Goal: Transaction & Acquisition: Book appointment/travel/reservation

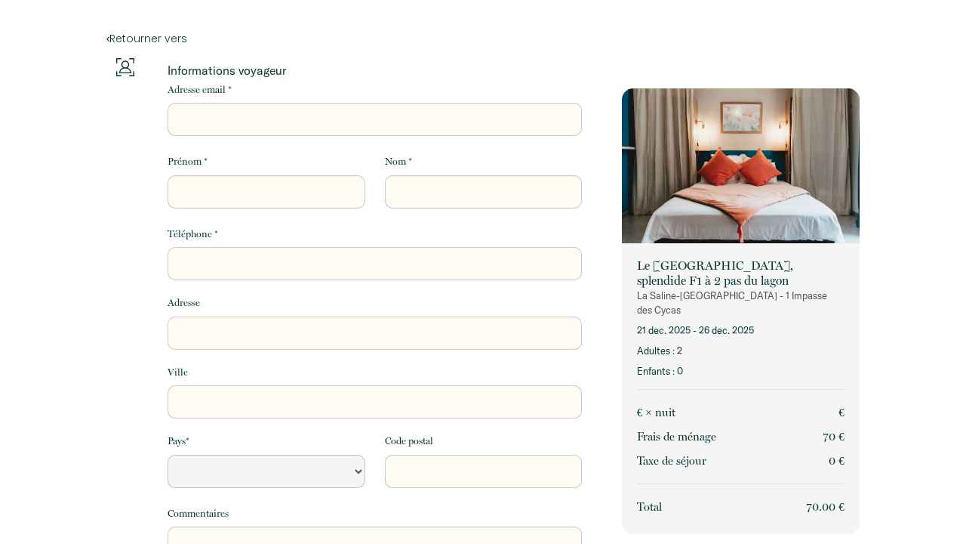
select select "Default select example"
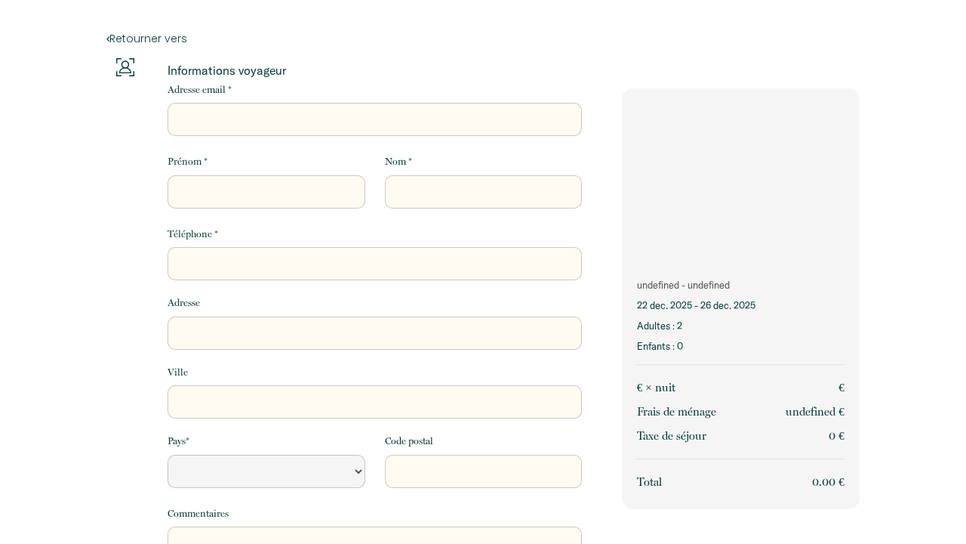
select select "Default select example"
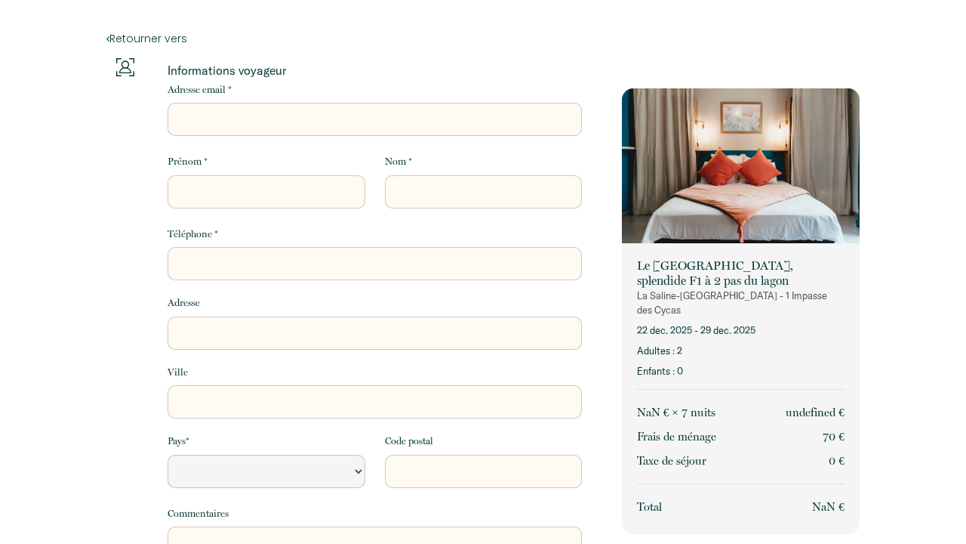
select select "Default select example"
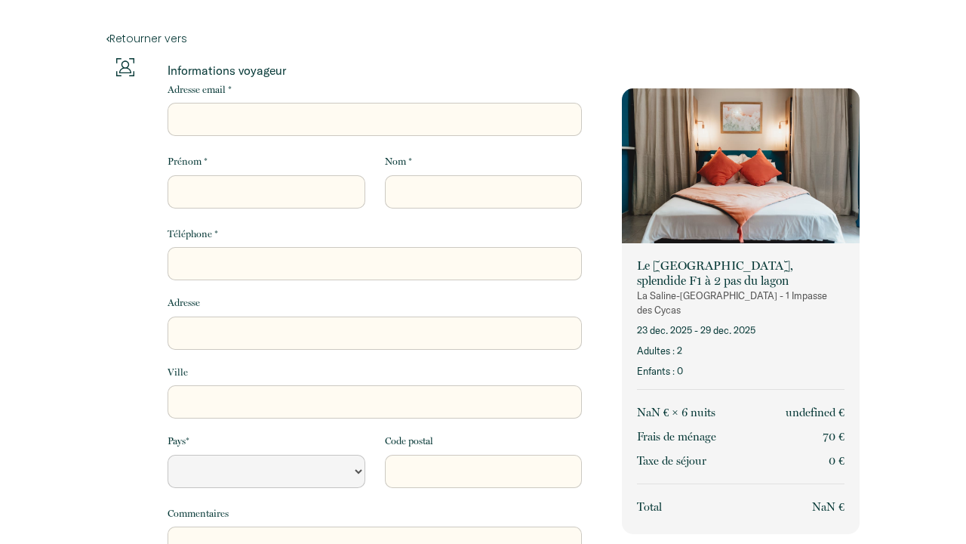
select select "Default select example"
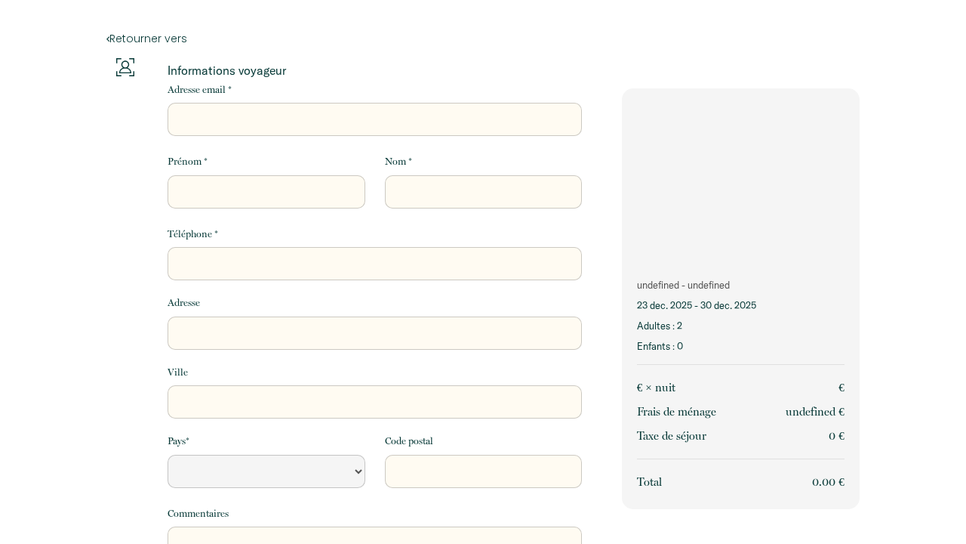
select select "Default select example"
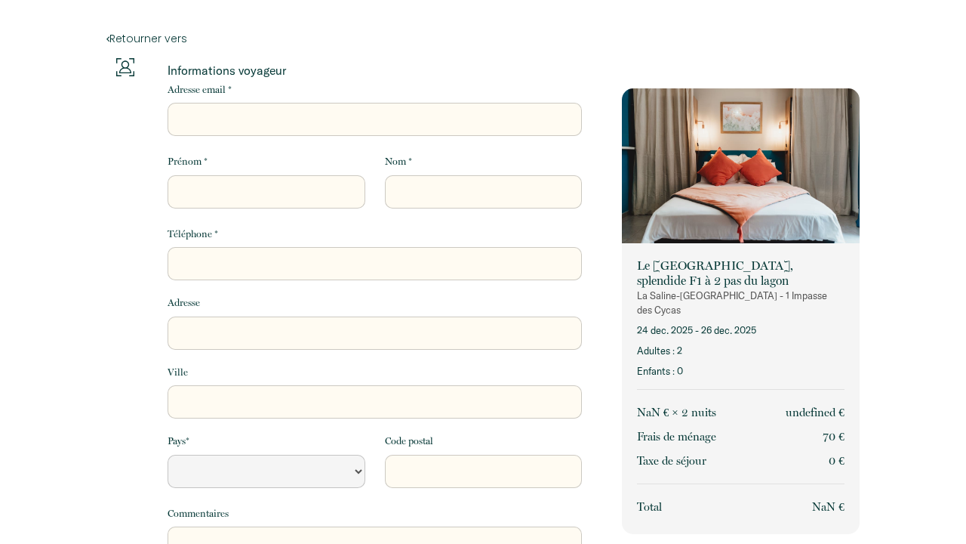
select select "Default select example"
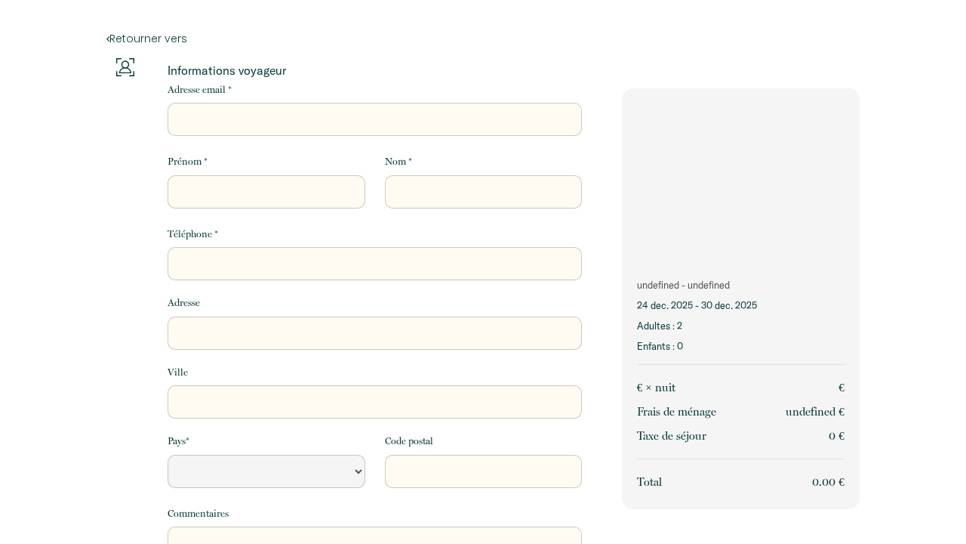
select select "Default select example"
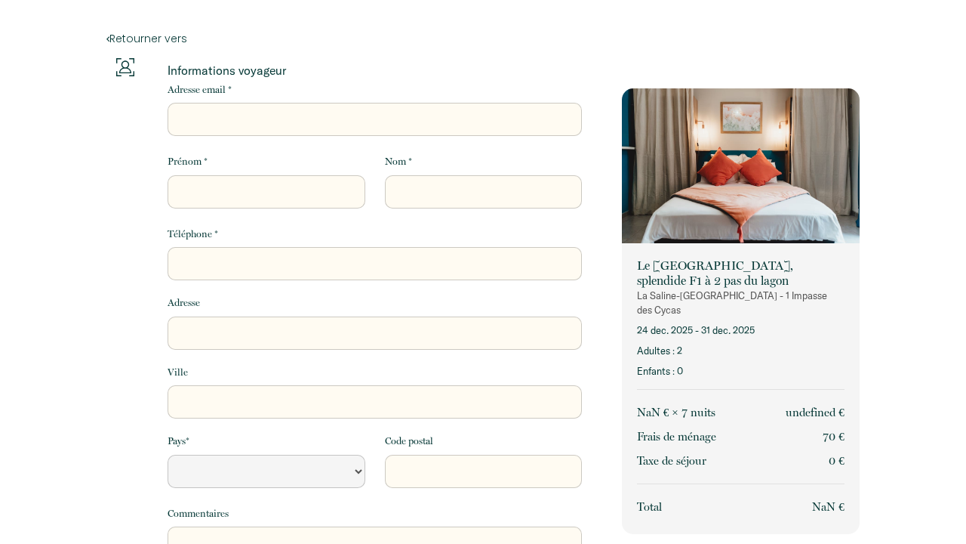
select select "Default select example"
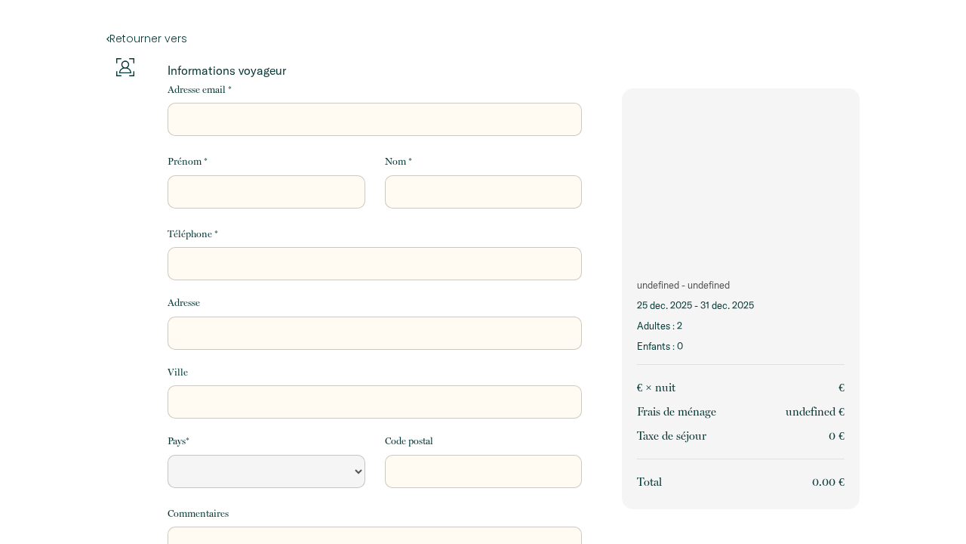
select select "Default select example"
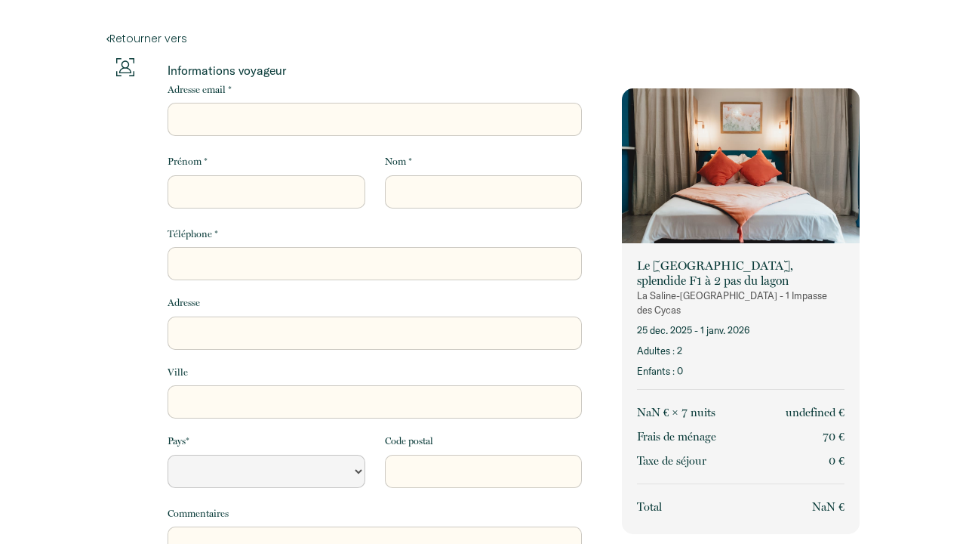
select select "Default select example"
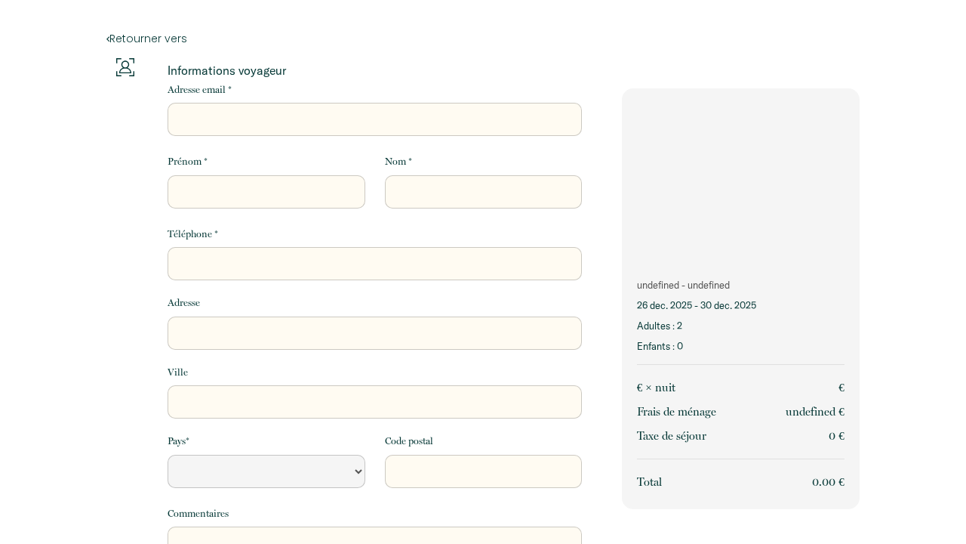
select select "Default select example"
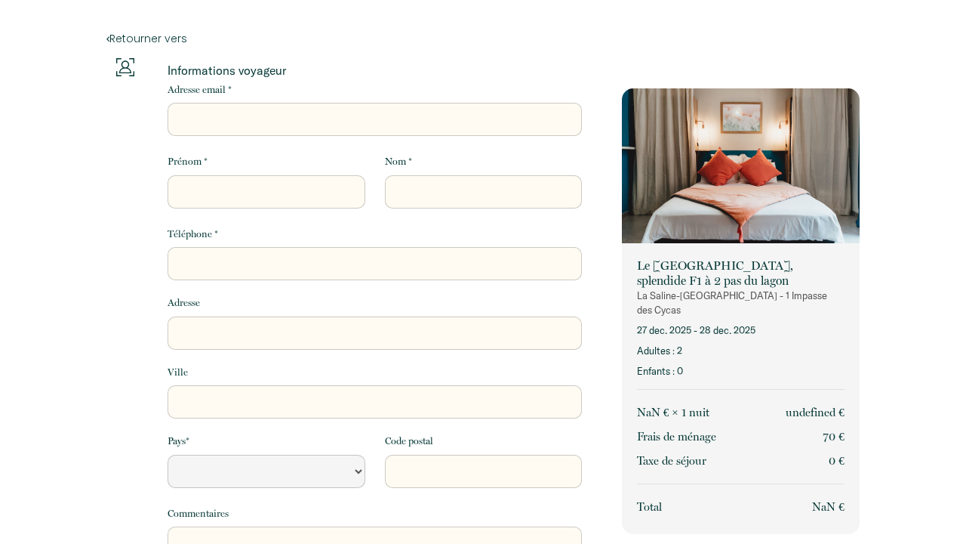
select select "Default select example"
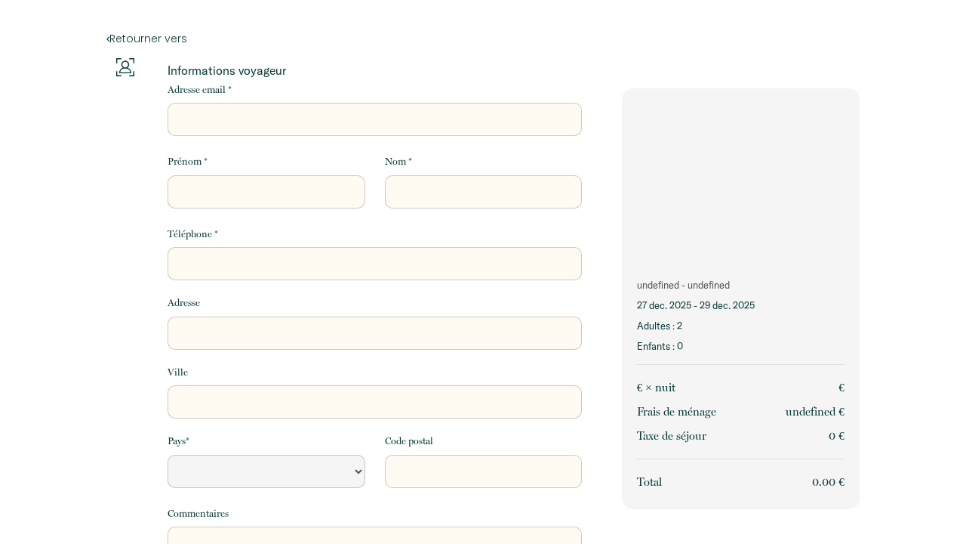
select select "Default select example"
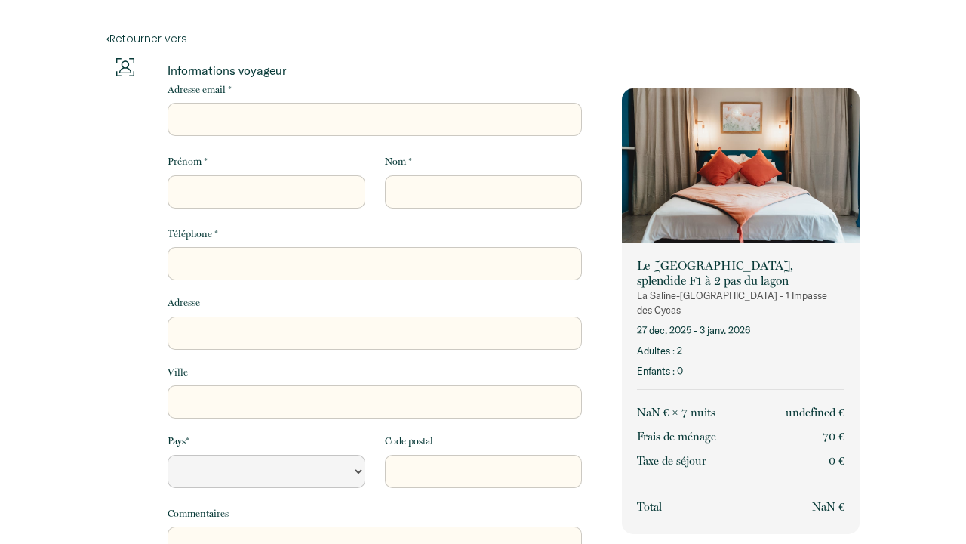
select select "Default select example"
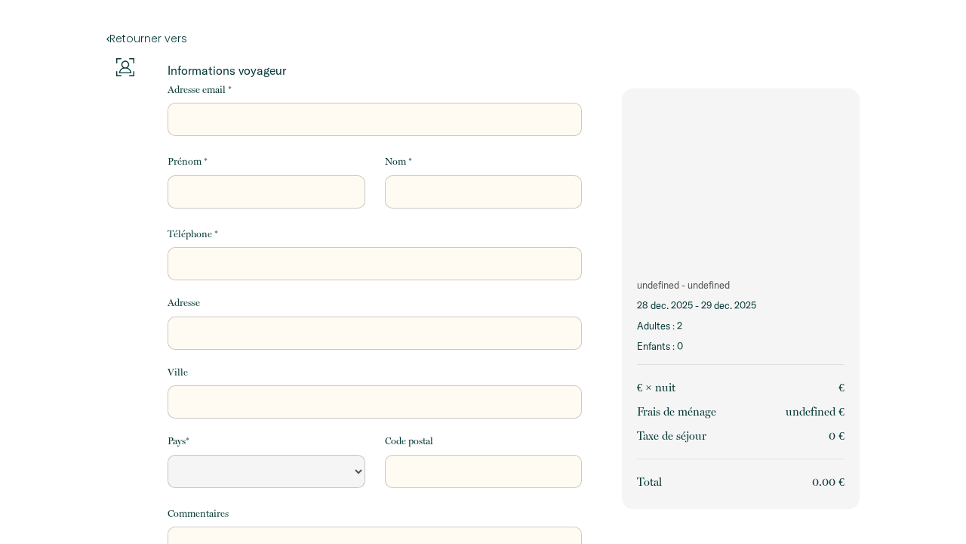
select select "Default select example"
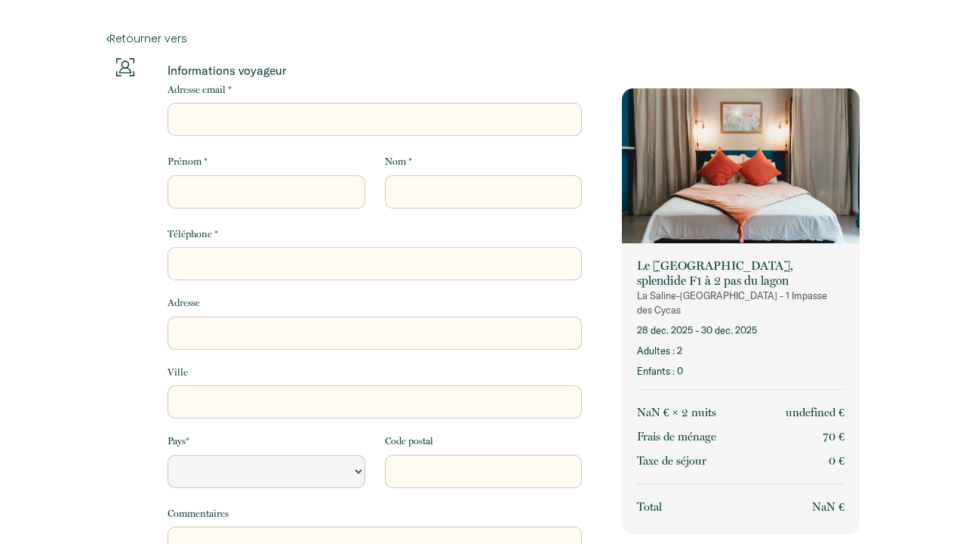
select select "Default select example"
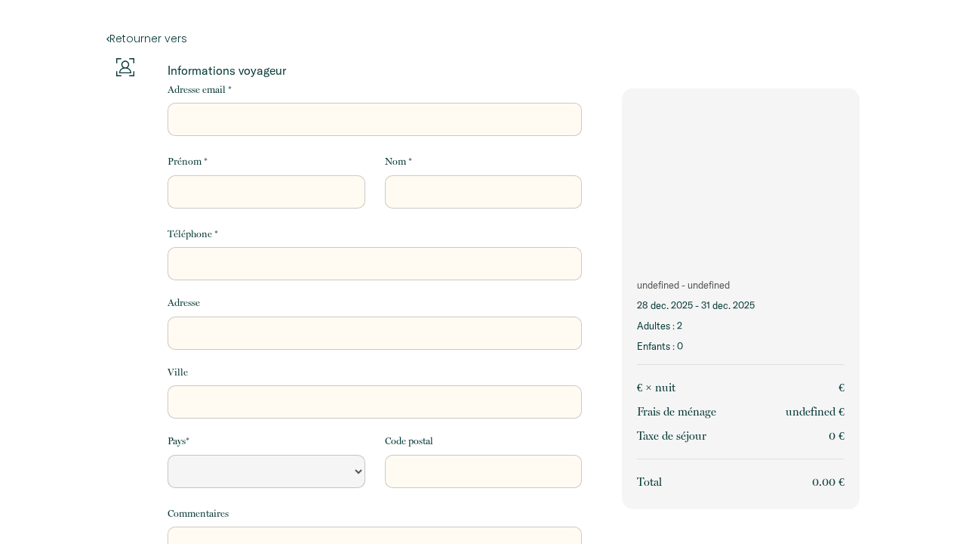
select select "Default select example"
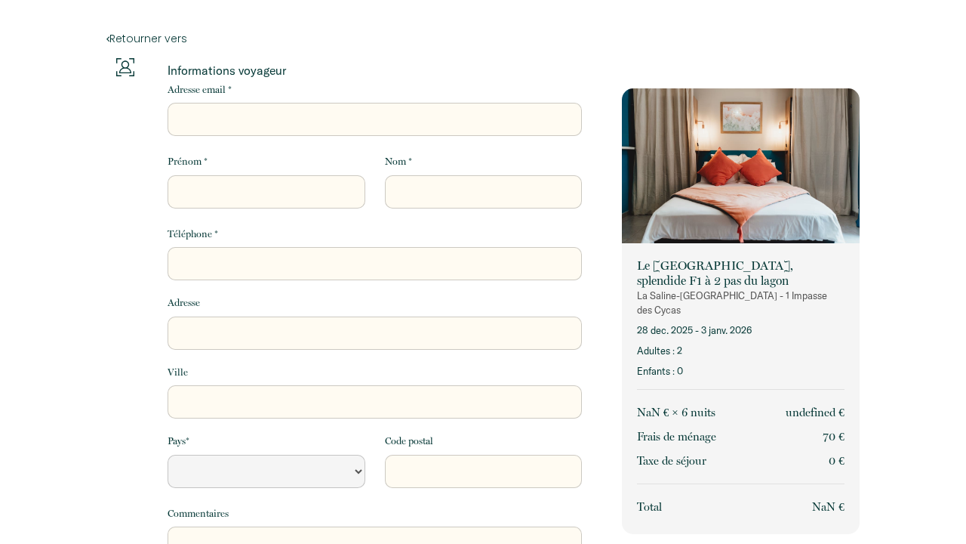
select select "Default select example"
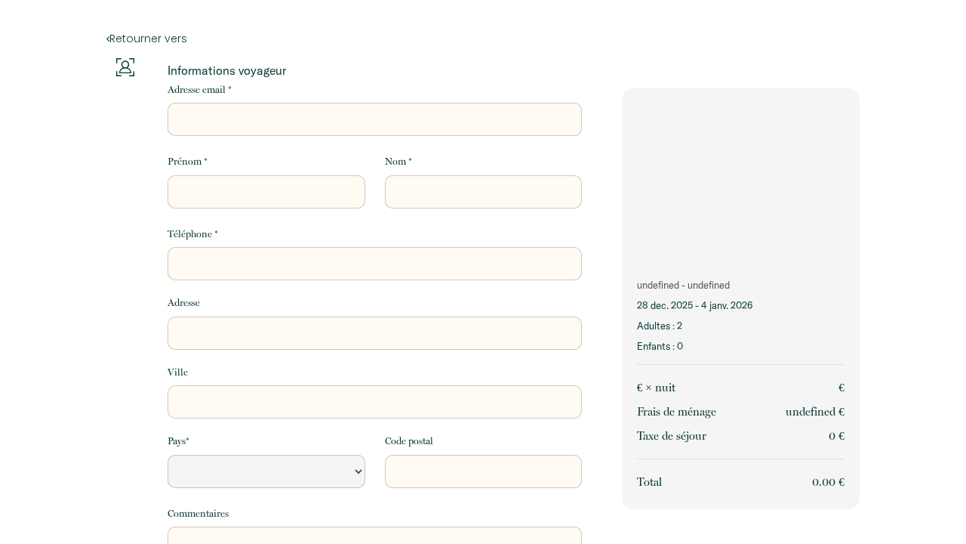
select select "Default select example"
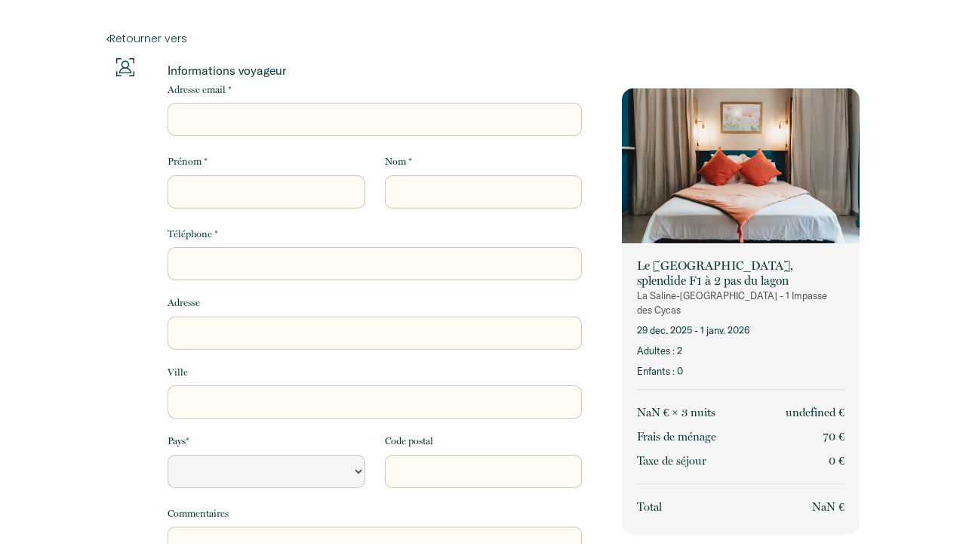
select select "Default select example"
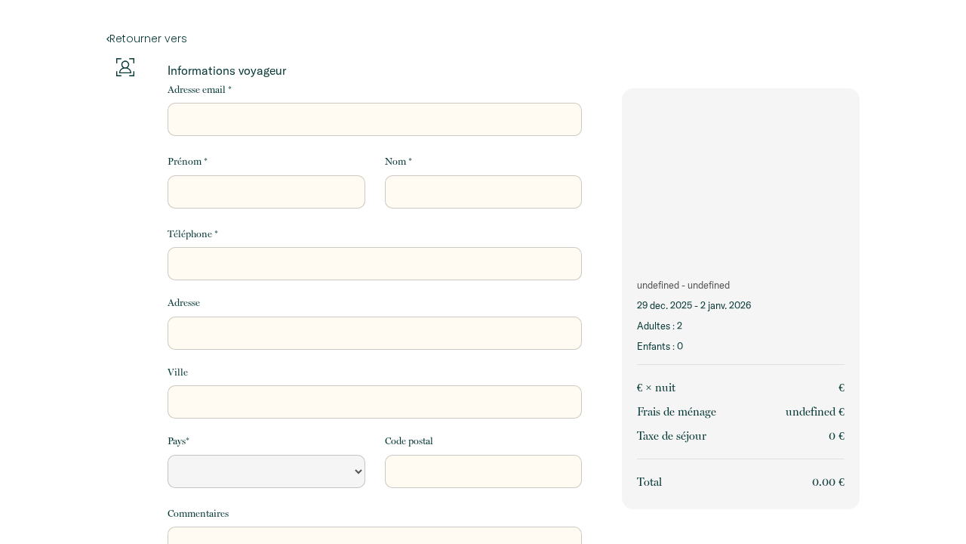
select select "Default select example"
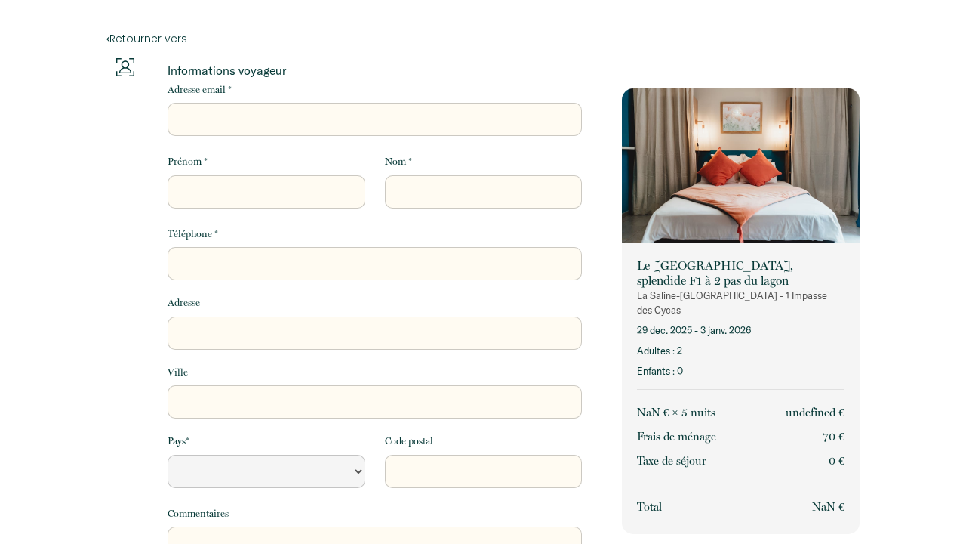
select select "Default select example"
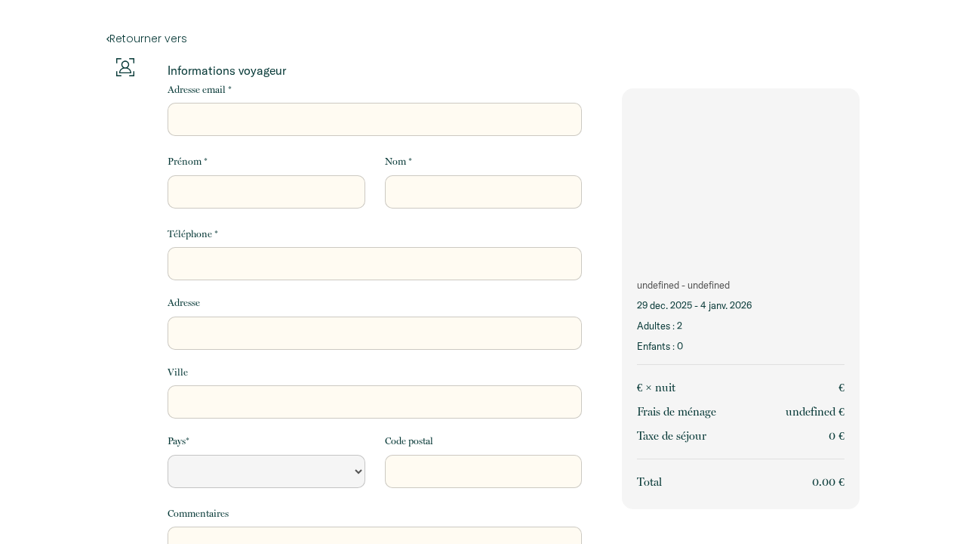
select select "Default select example"
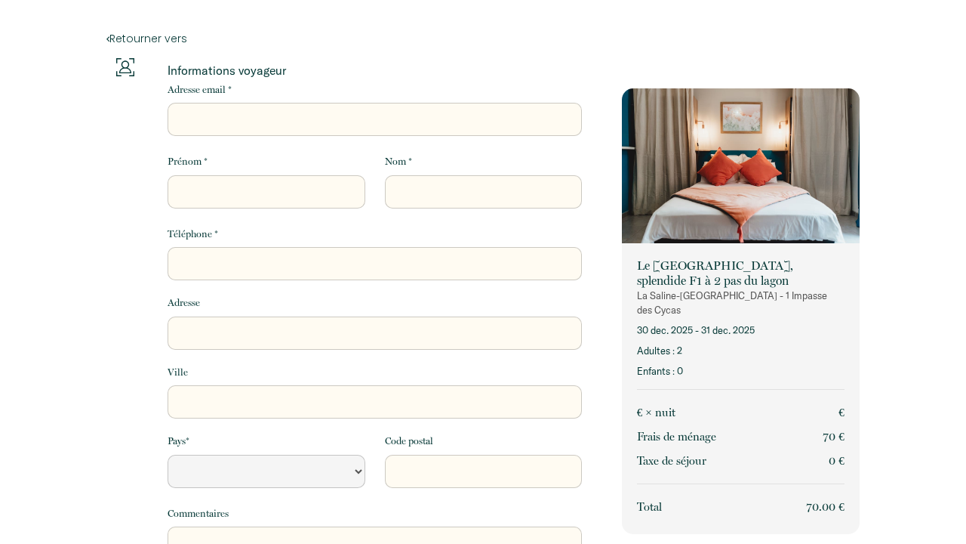
select select "Default select example"
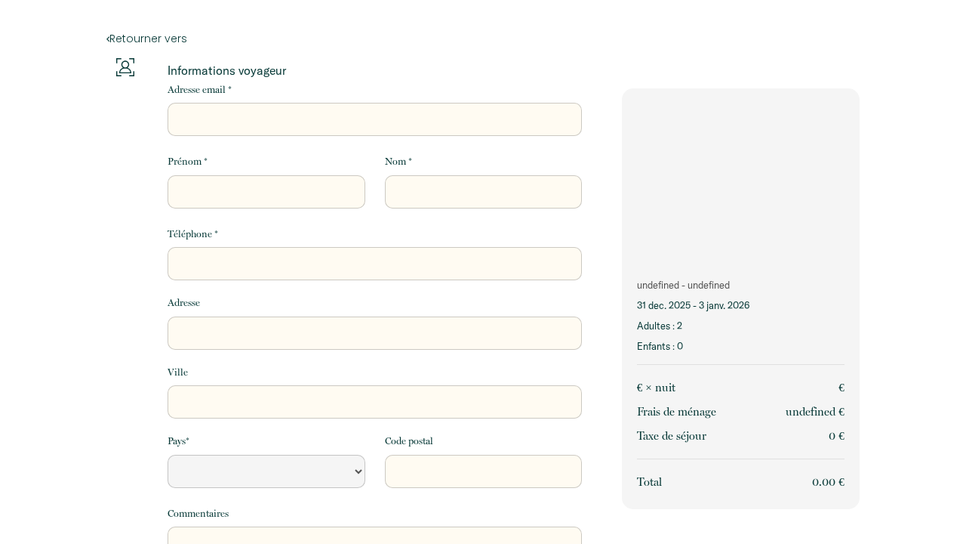
select select "Default select example"
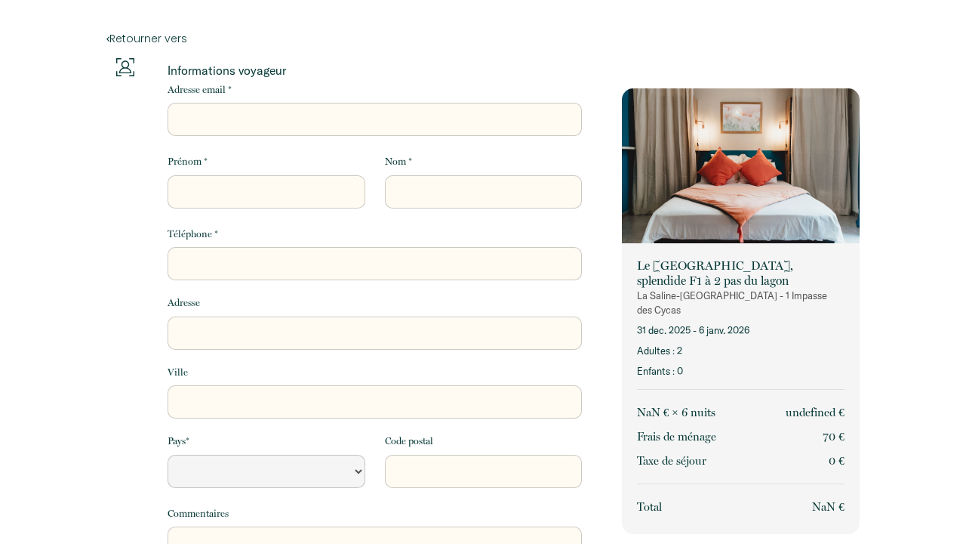
select select "Default select example"
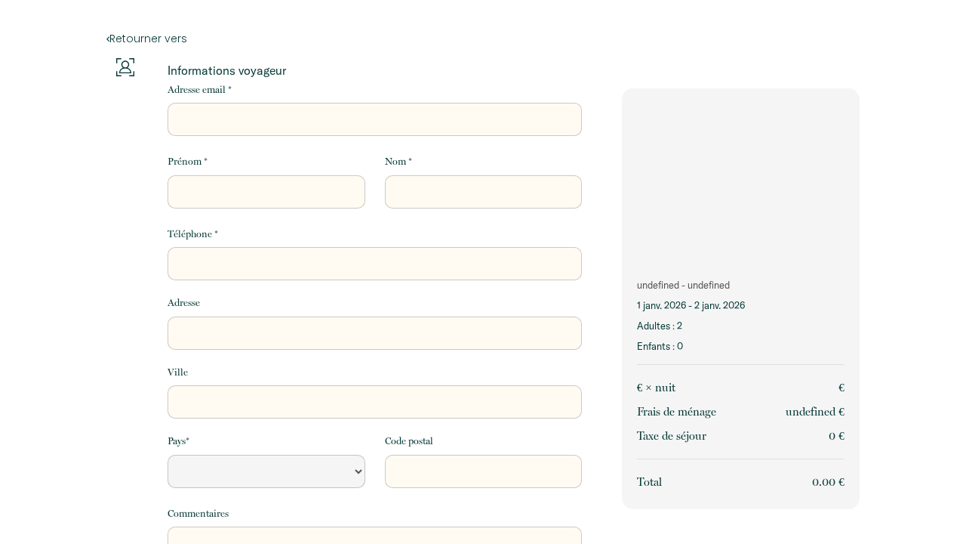
select select "Default select example"
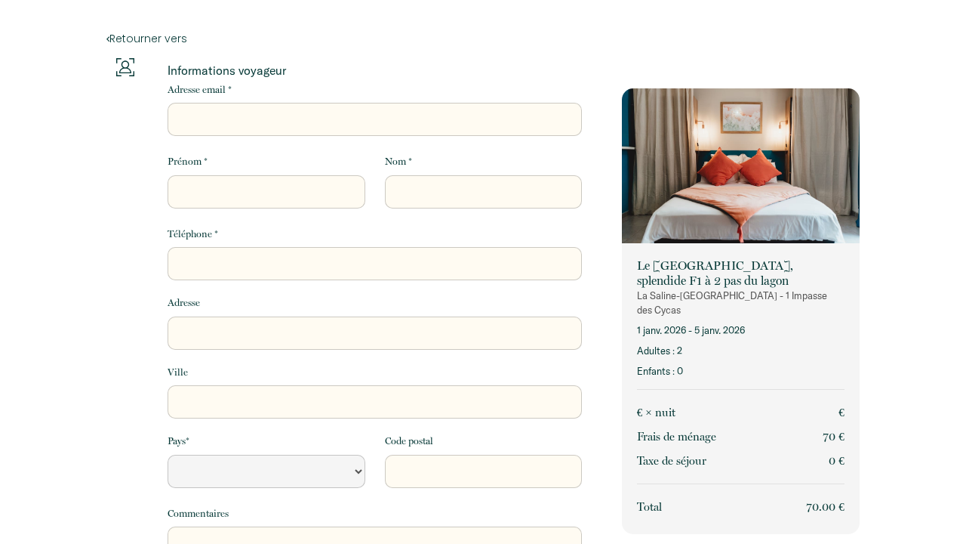
select select "Default select example"
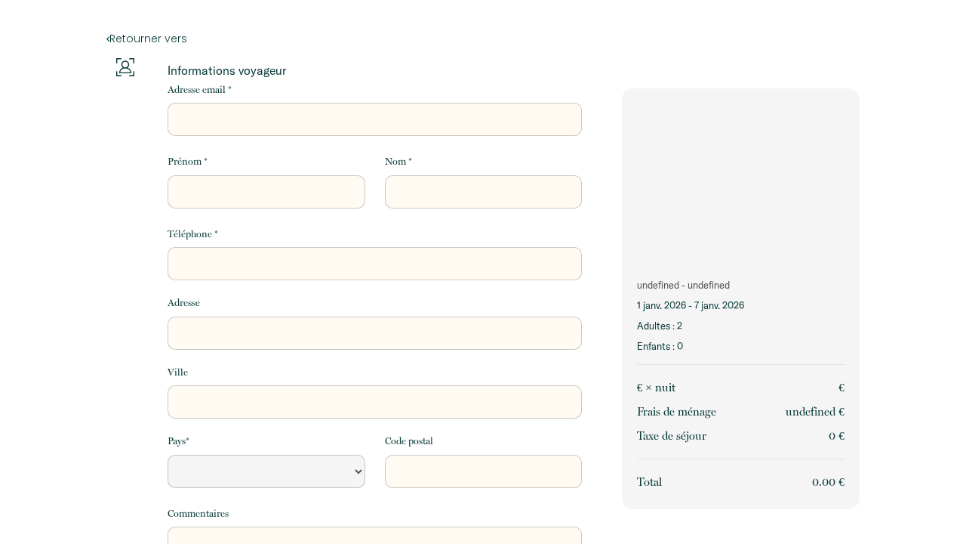
select select "Default select example"
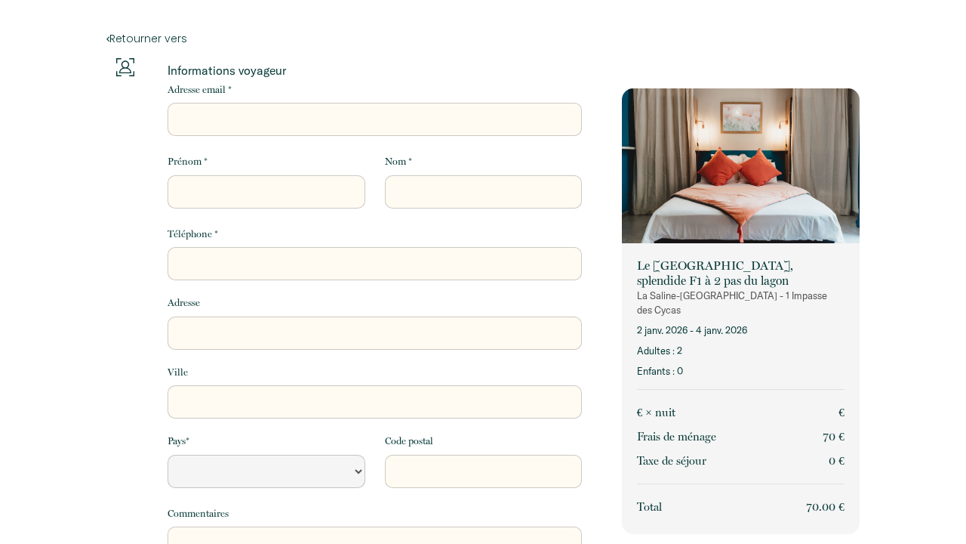
select select "Default select example"
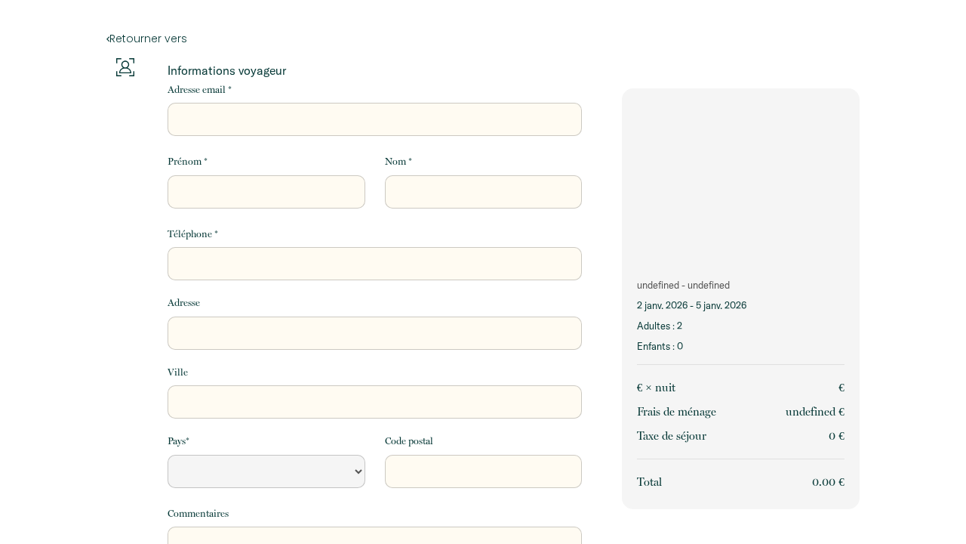
select select "Default select example"
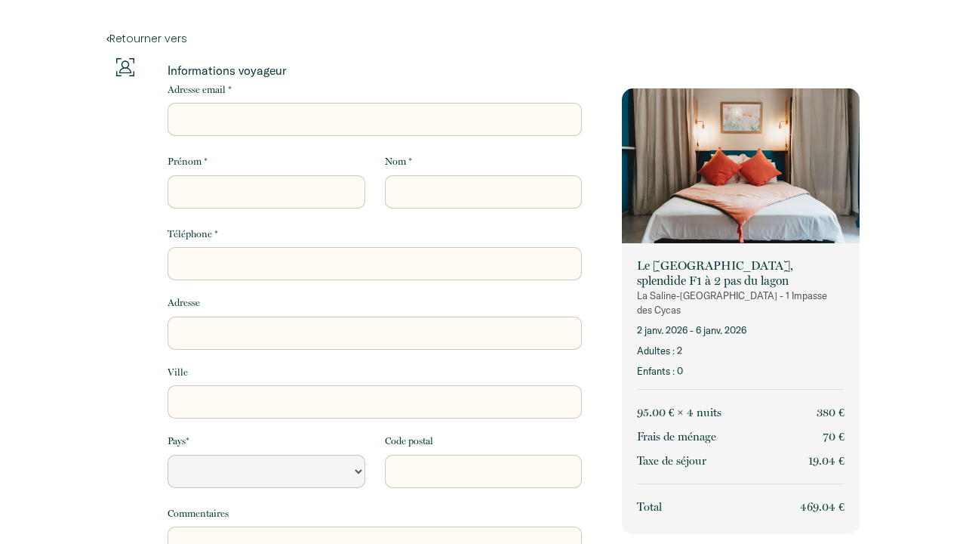
select select "Default select example"
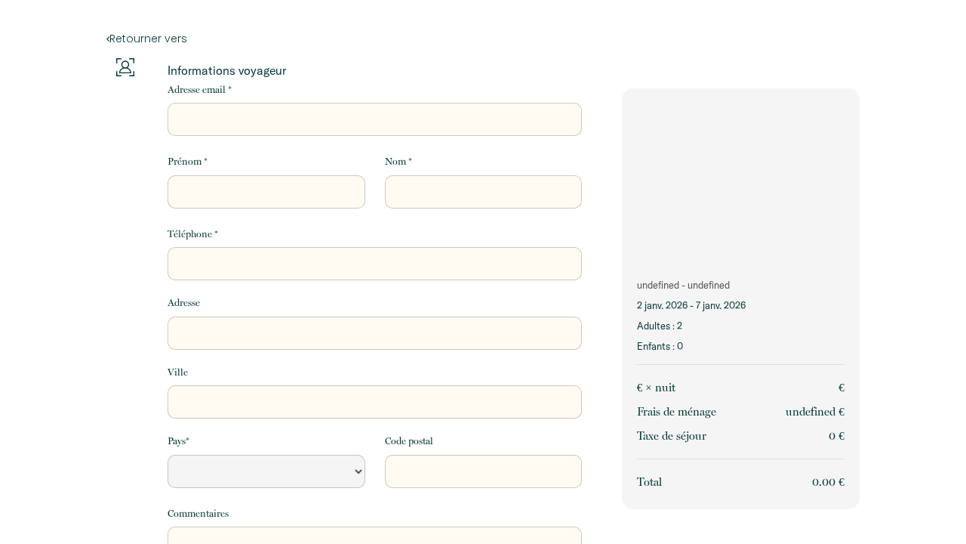
select select "Default select example"
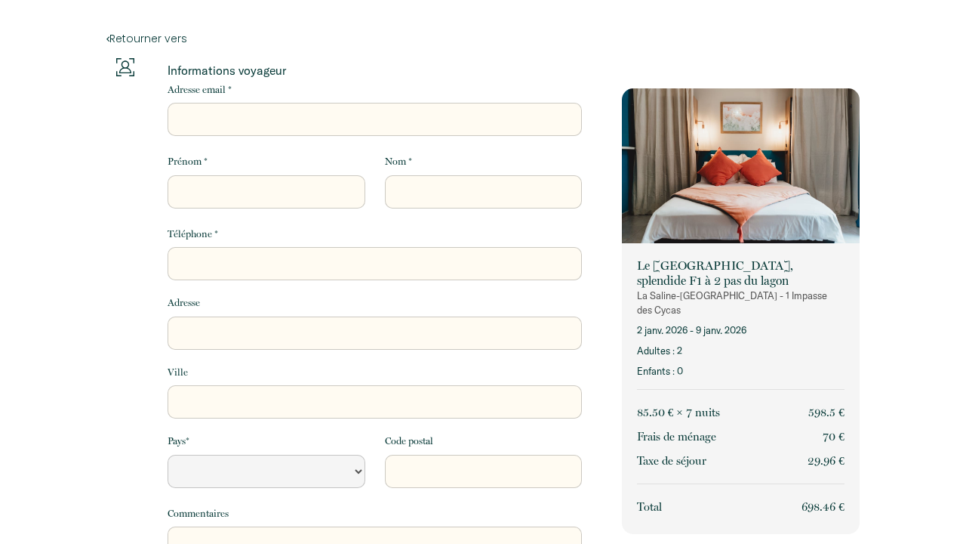
select select "Default select example"
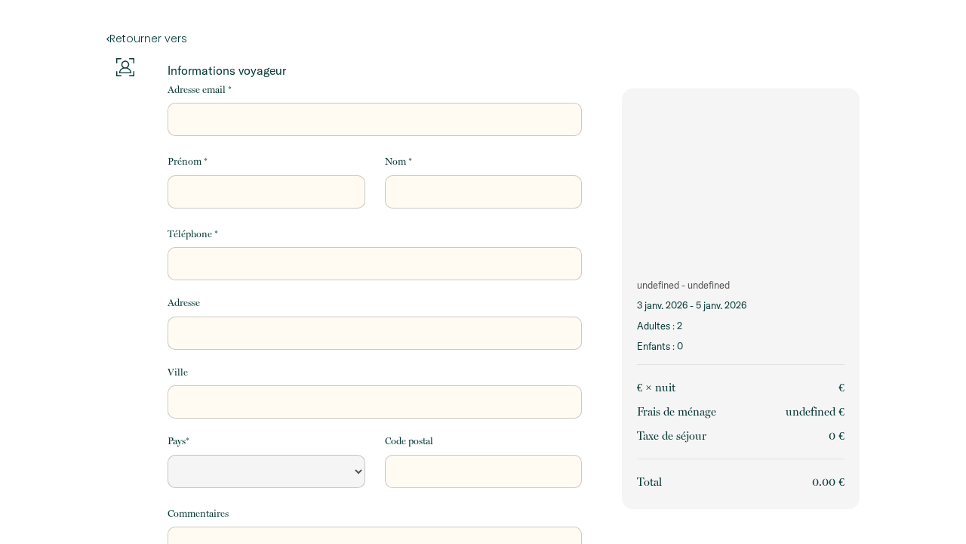
select select "Default select example"
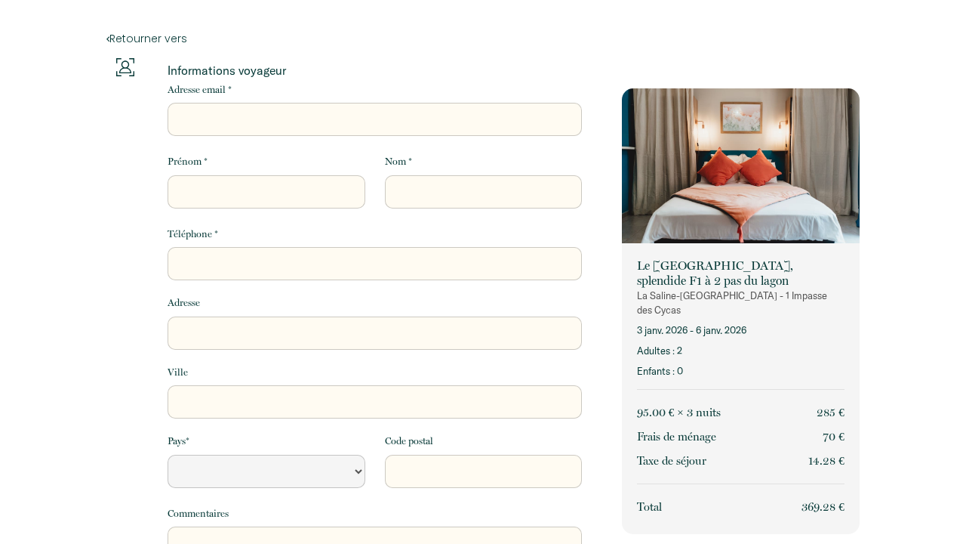
select select "Default select example"
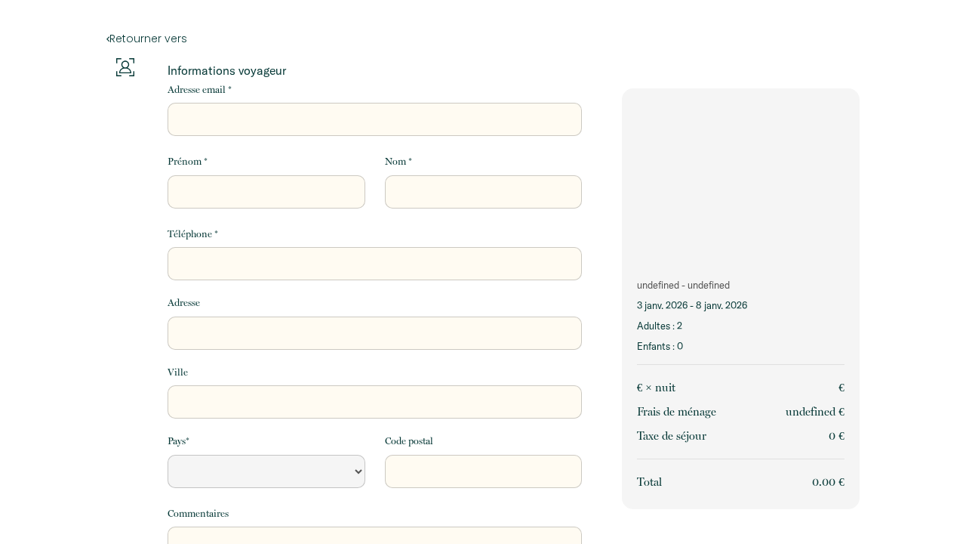
select select "Default select example"
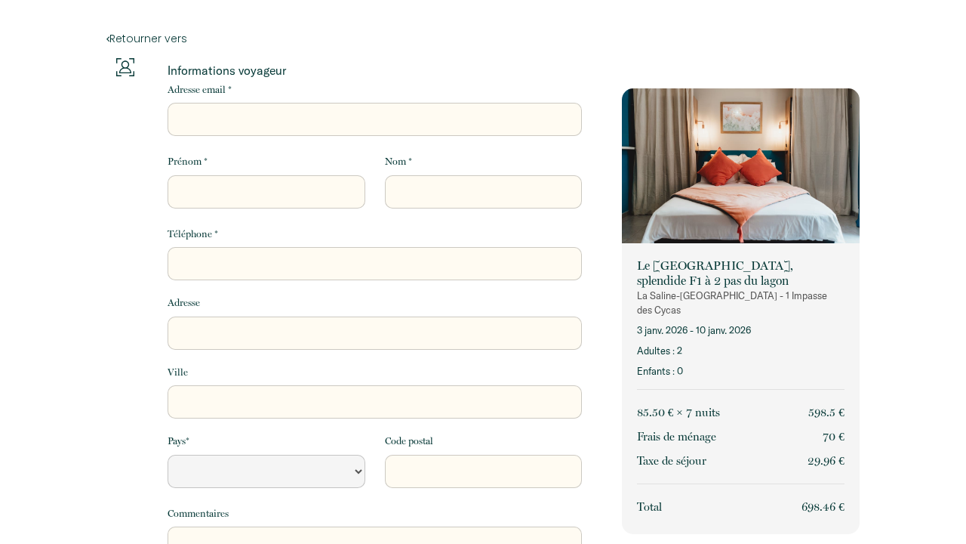
select select "Default select example"
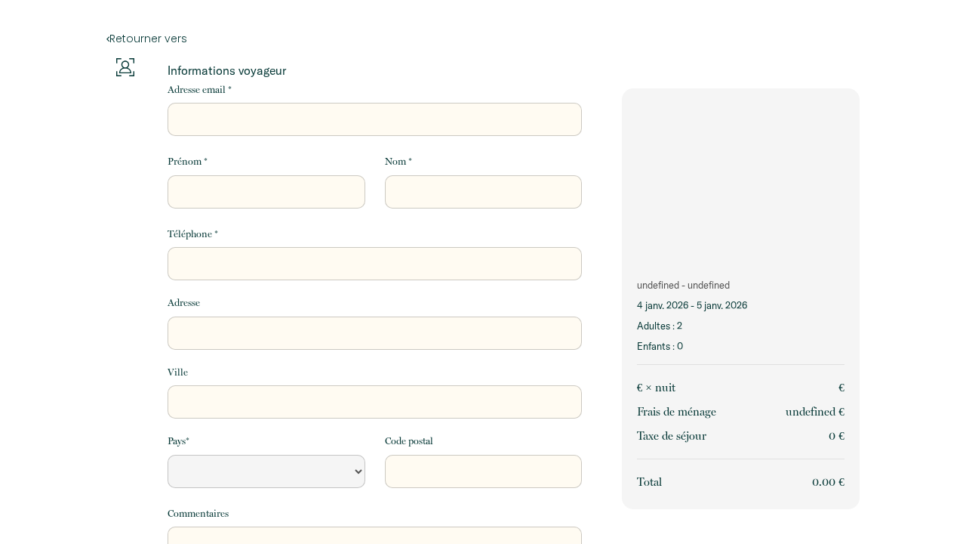
select select "Default select example"
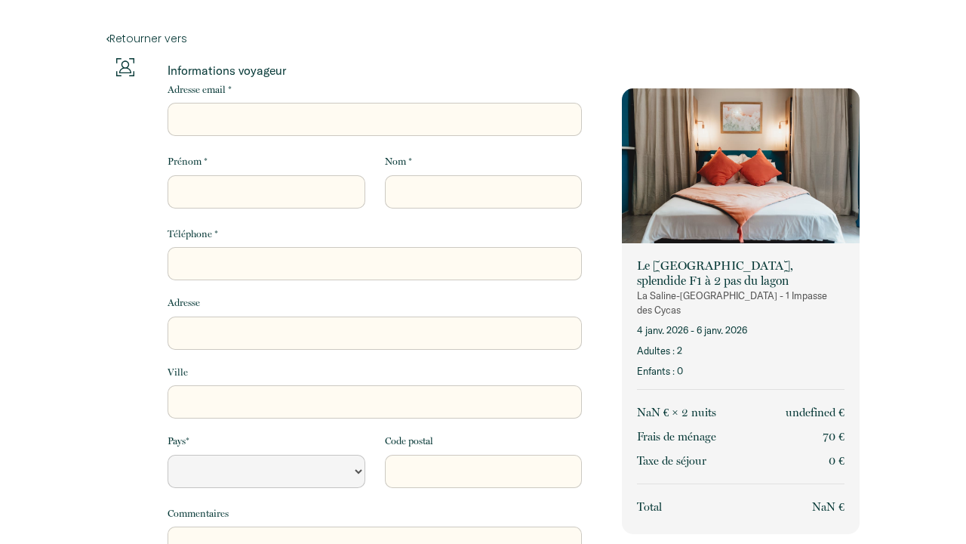
select select "Default select example"
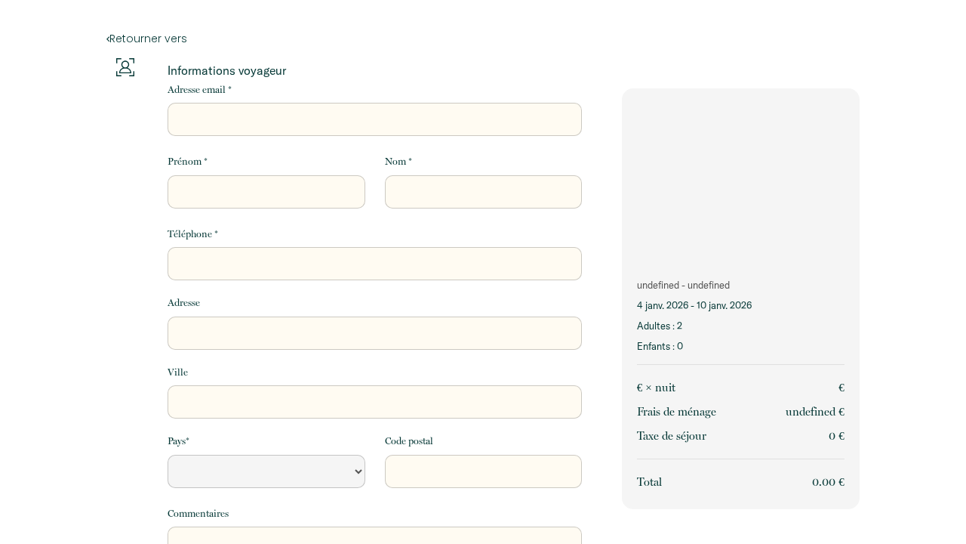
select select "Default select example"
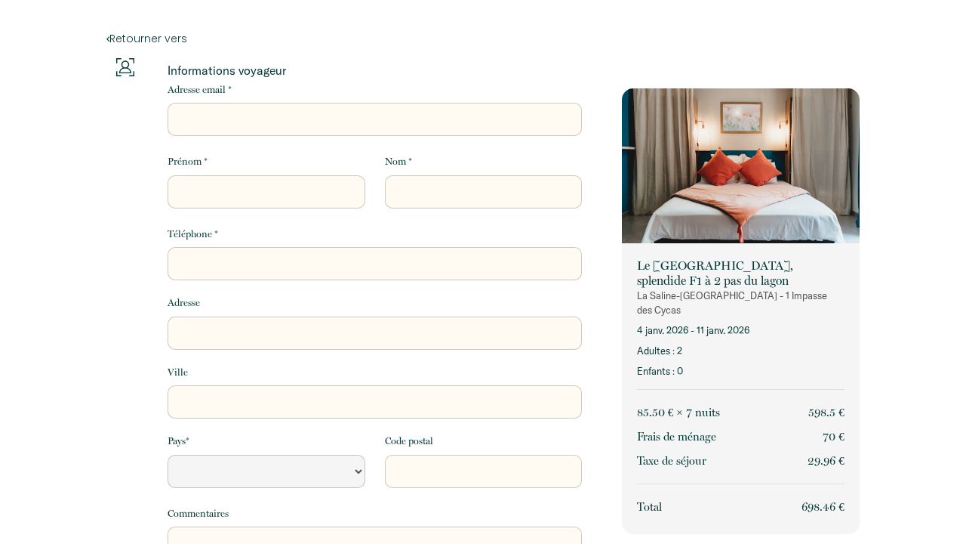
select select "Default select example"
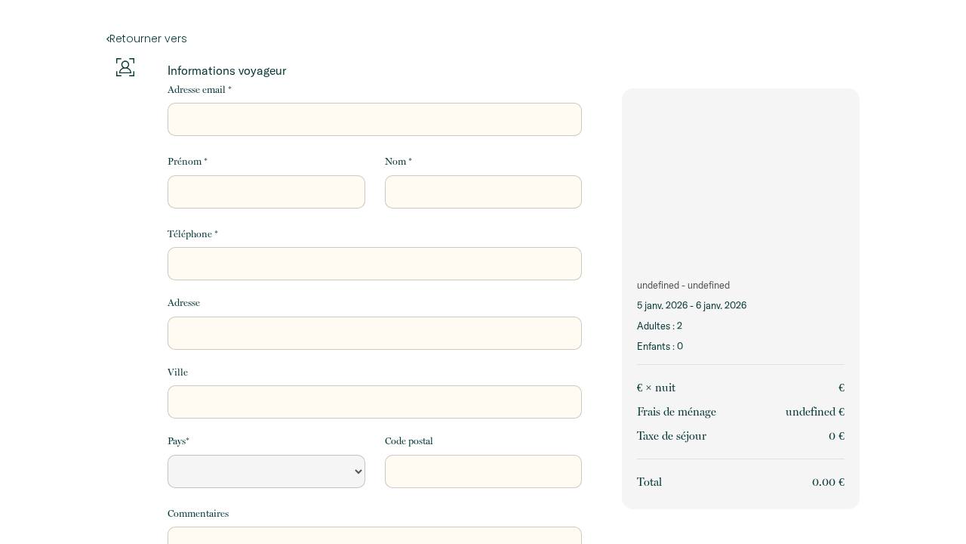
select select "Default select example"
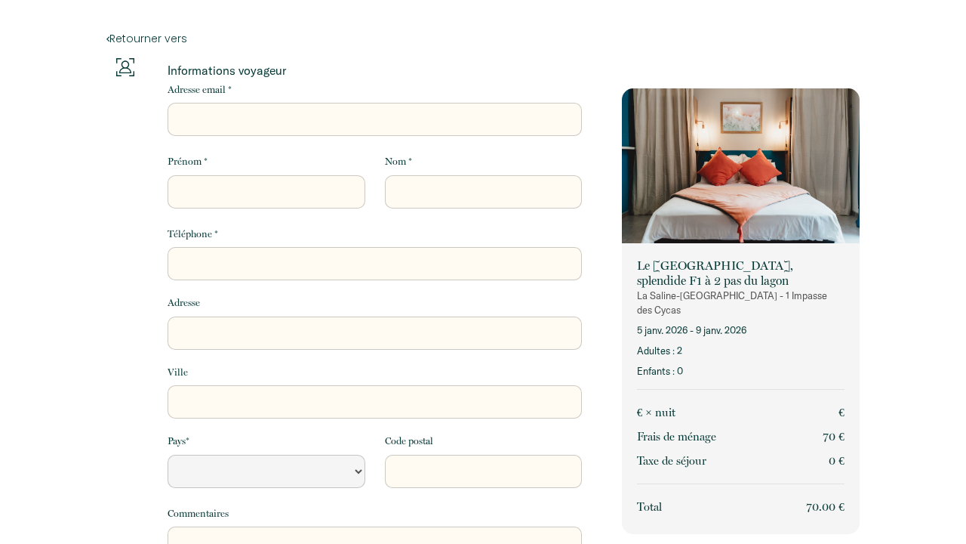
select select "Default select example"
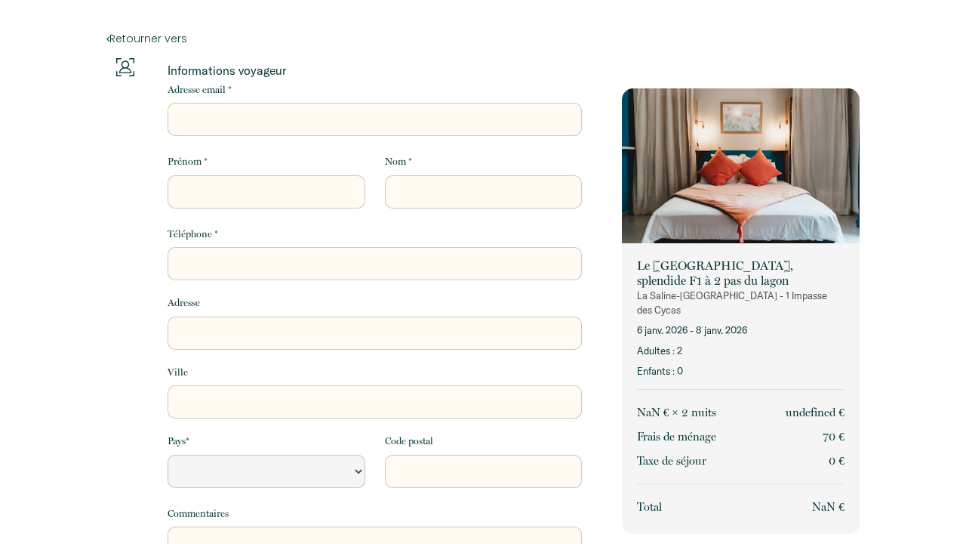
select select "Default select example"
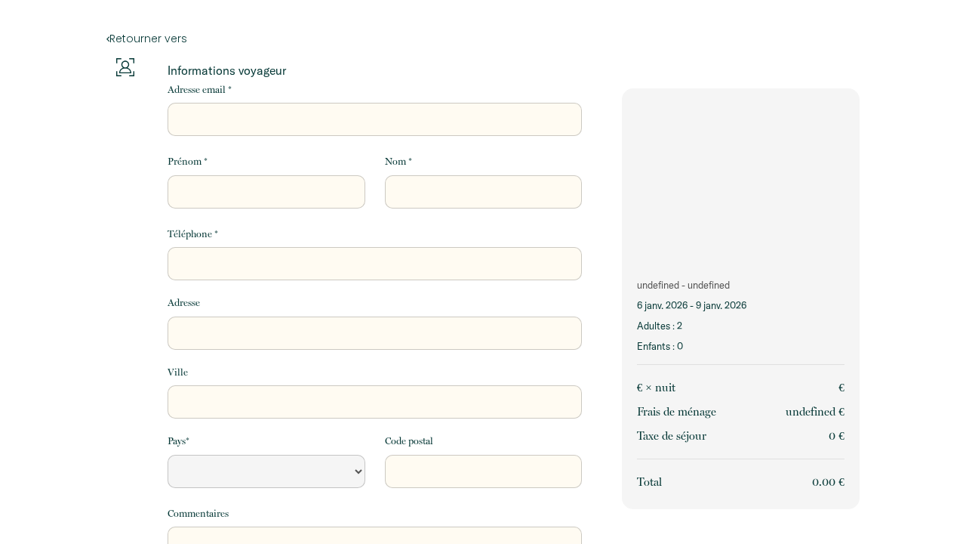
select select "Default select example"
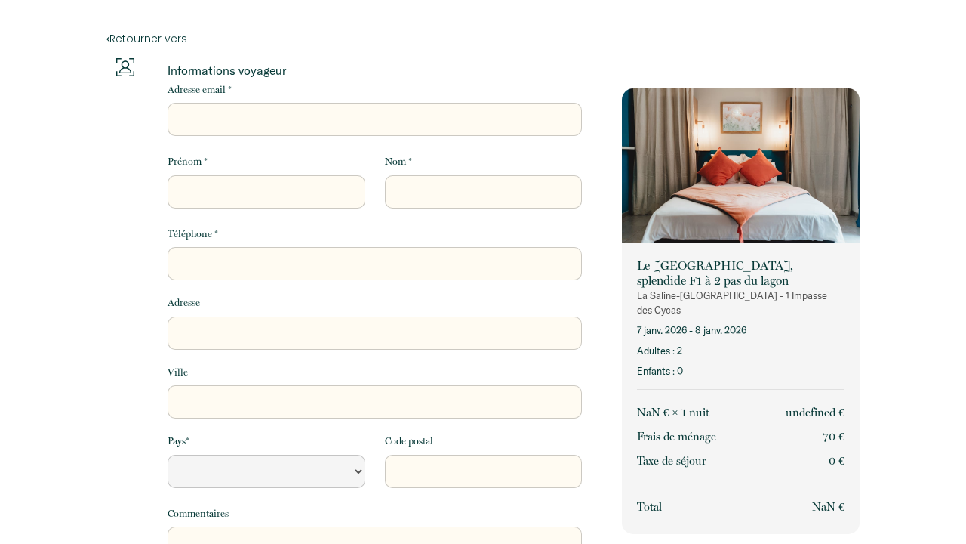
select select "Default select example"
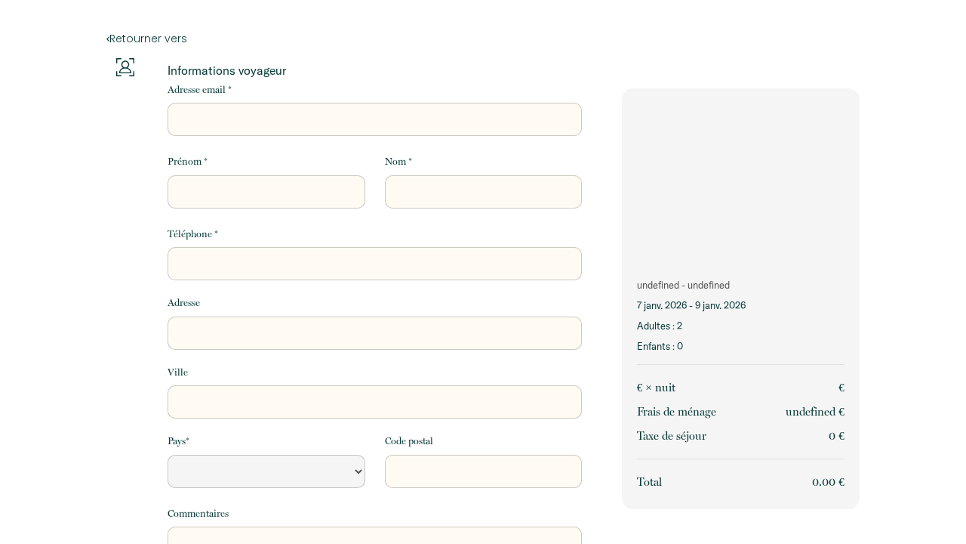
select select "Default select example"
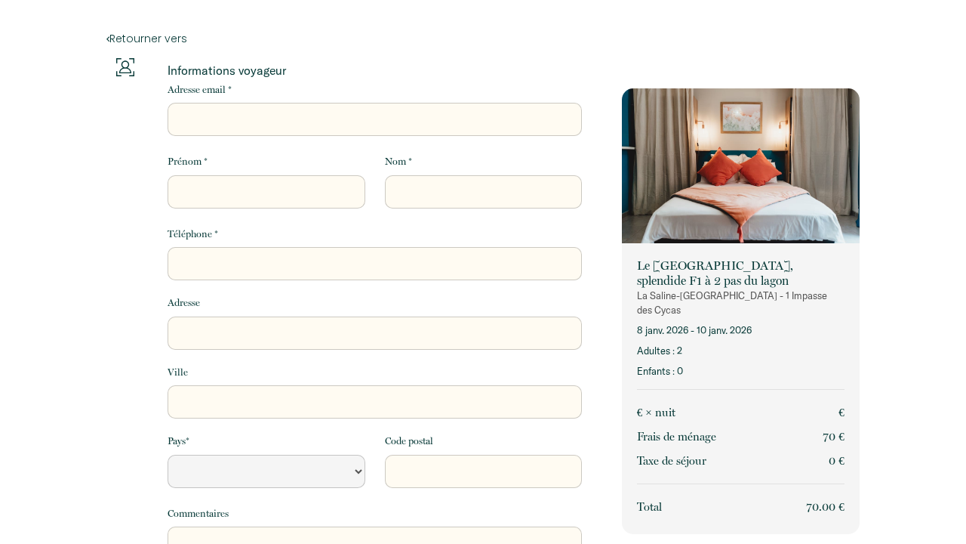
select select "Default select example"
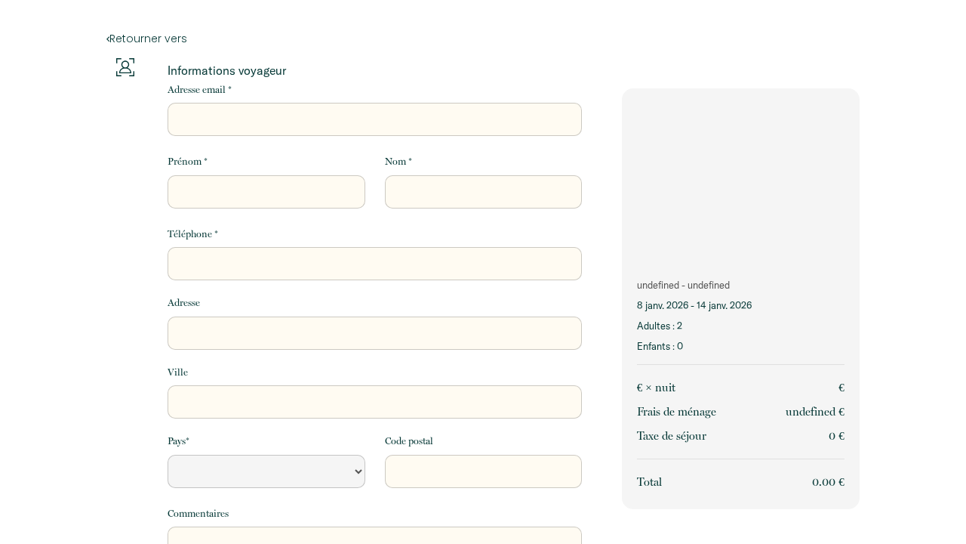
select select "Default select example"
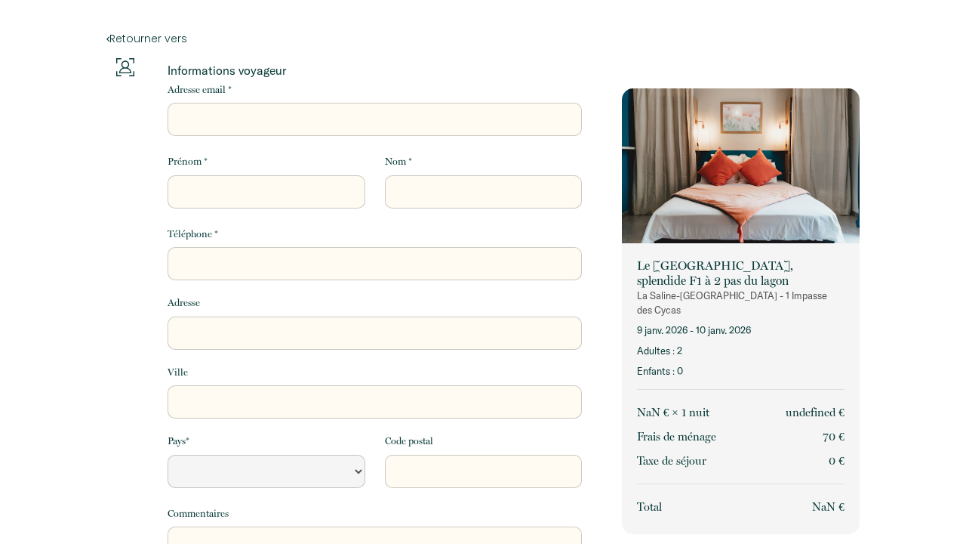
select select "Default select example"
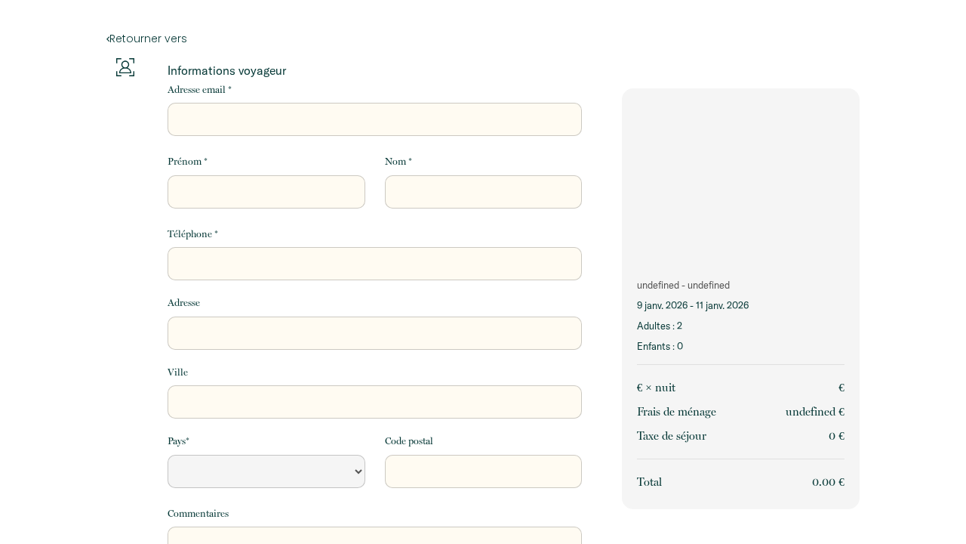
select select "Default select example"
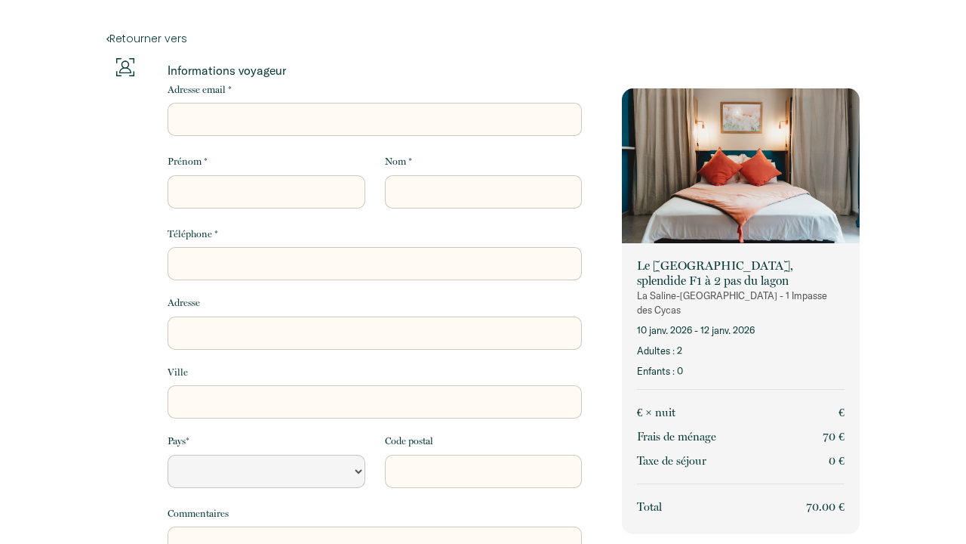
select select "Default select example"
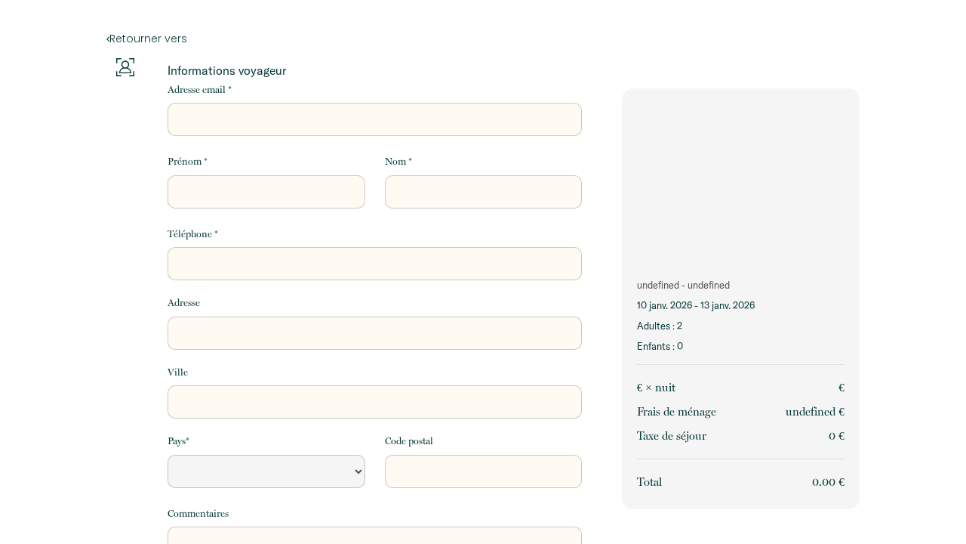
select select "Default select example"
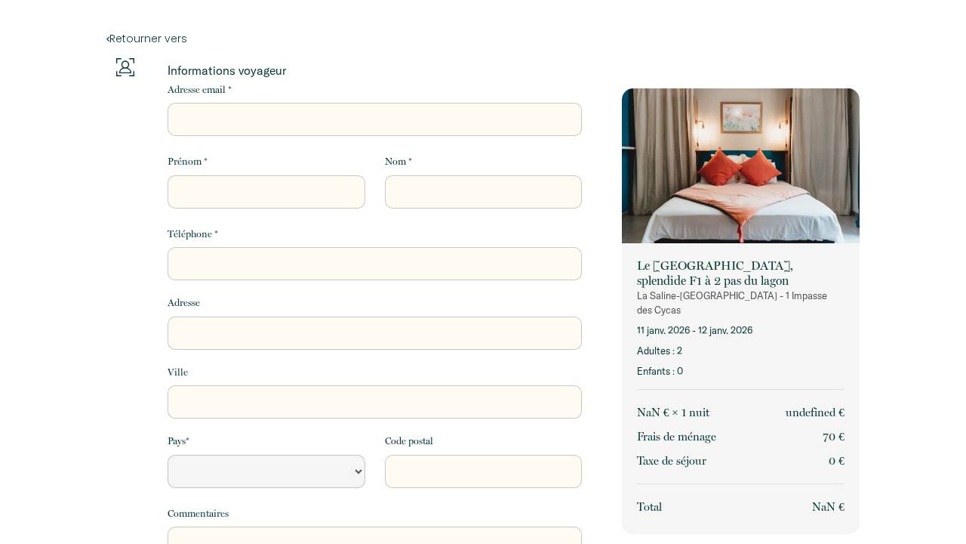
select select "Default select example"
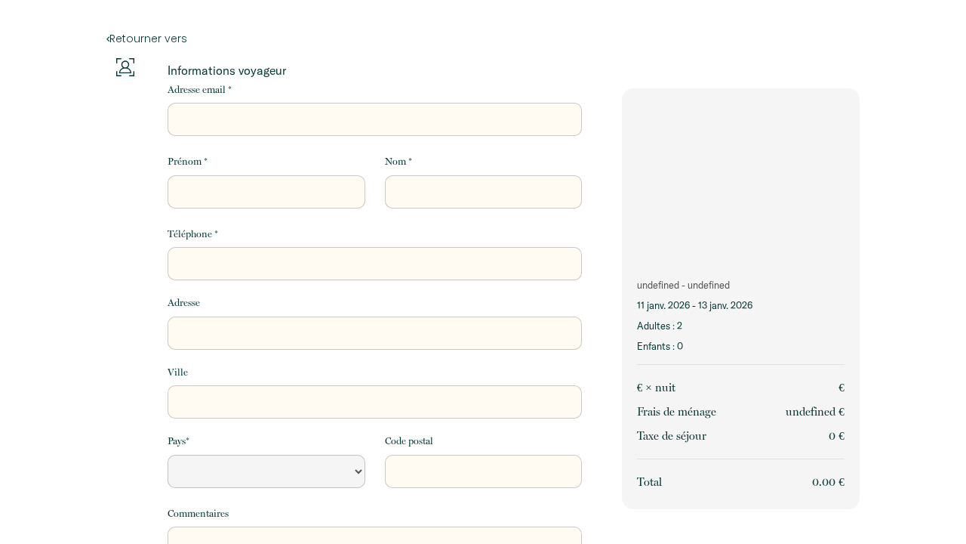
select select "Default select example"
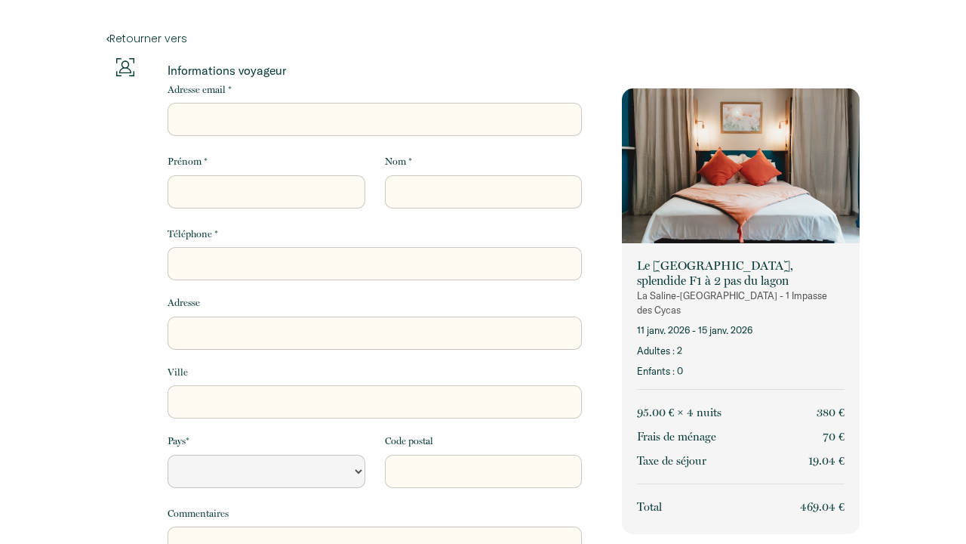
select select "Default select example"
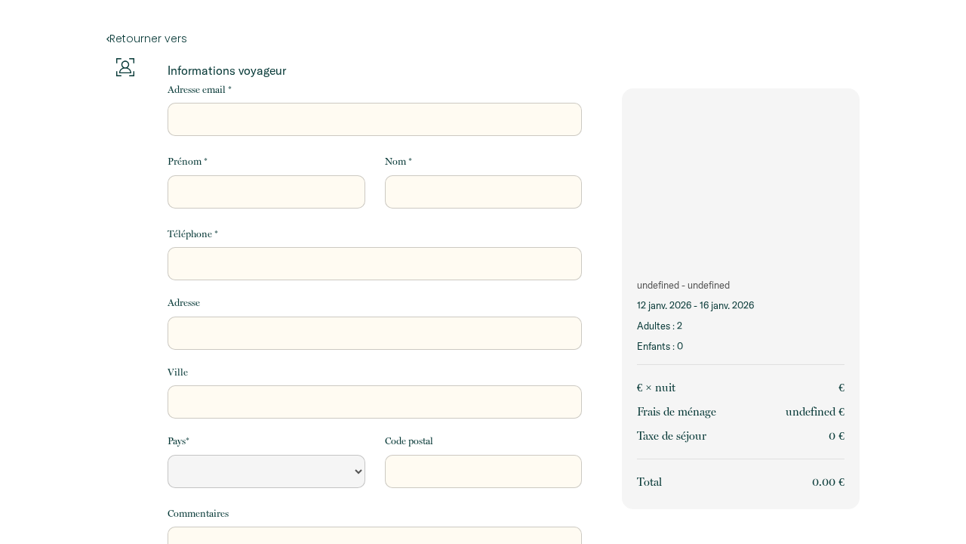
select select "Default select example"
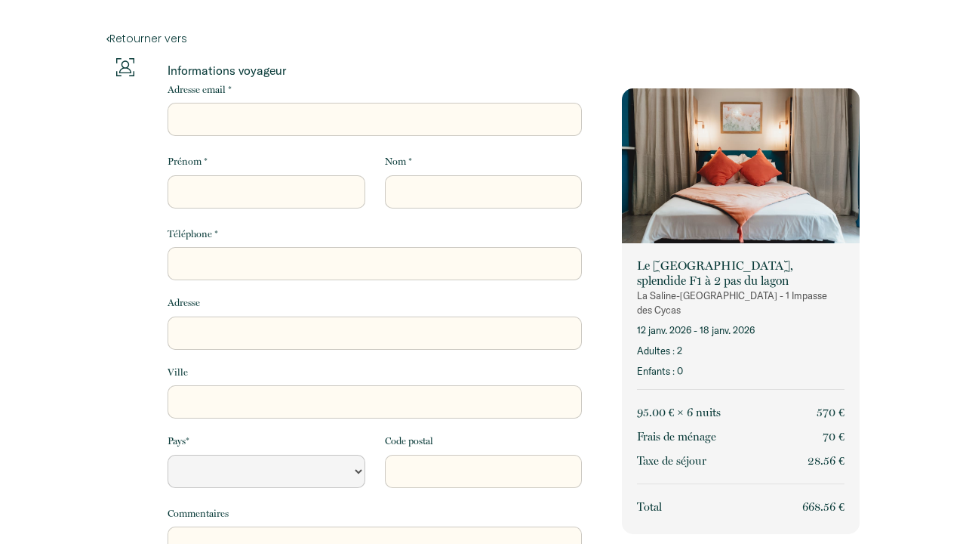
select select "Default select example"
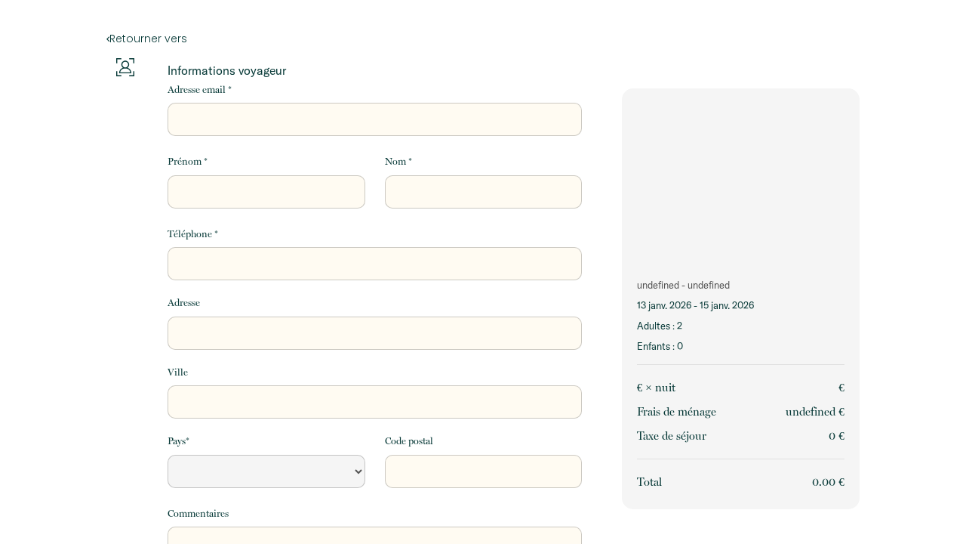
select select "Default select example"
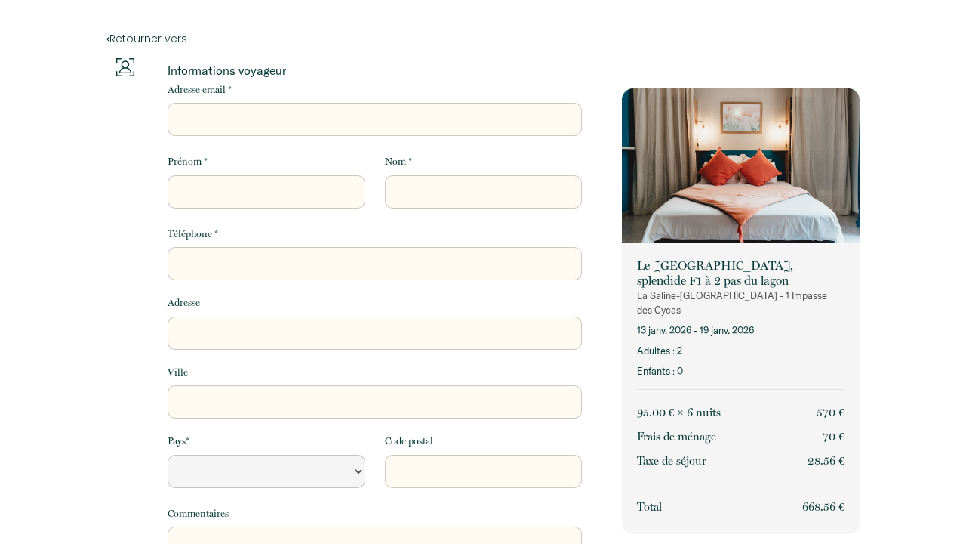
select select "Default select example"
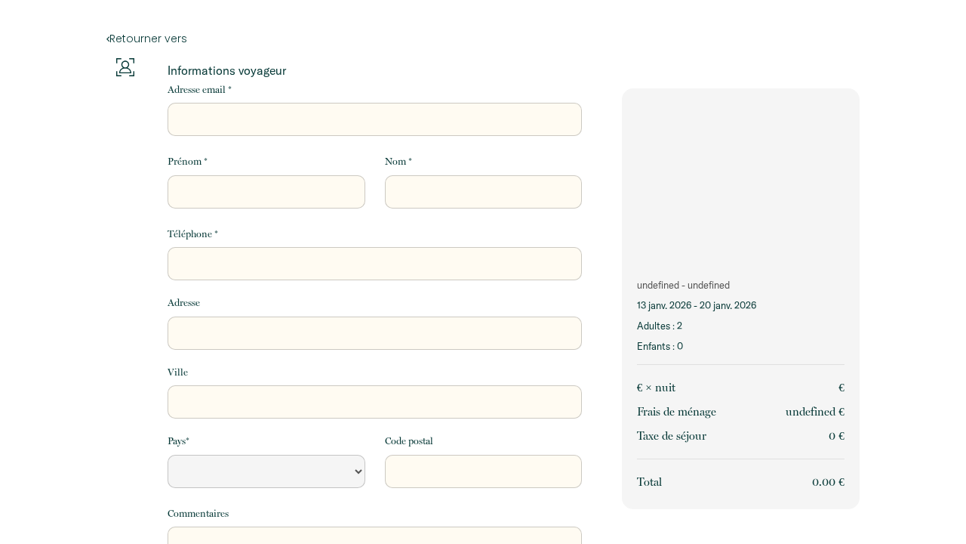
select select "Default select example"
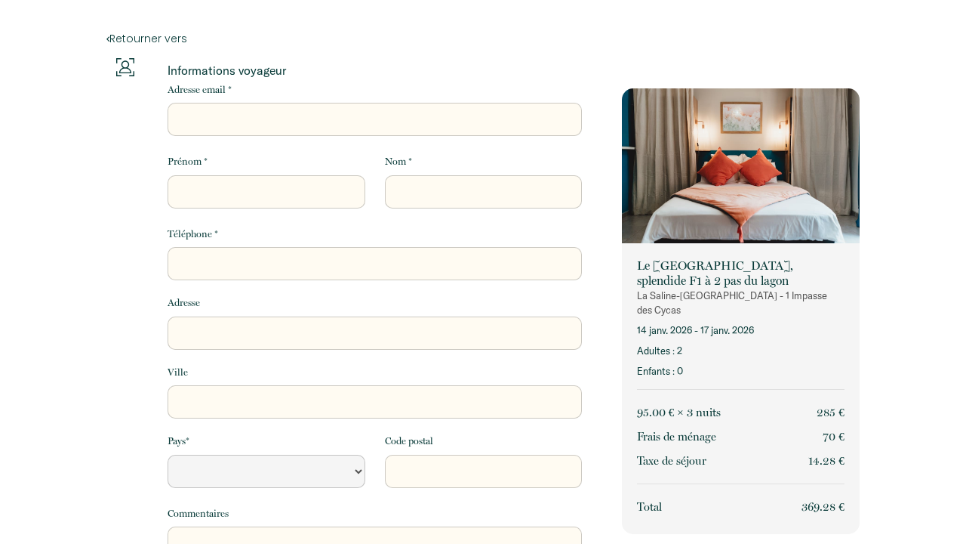
select select "Default select example"
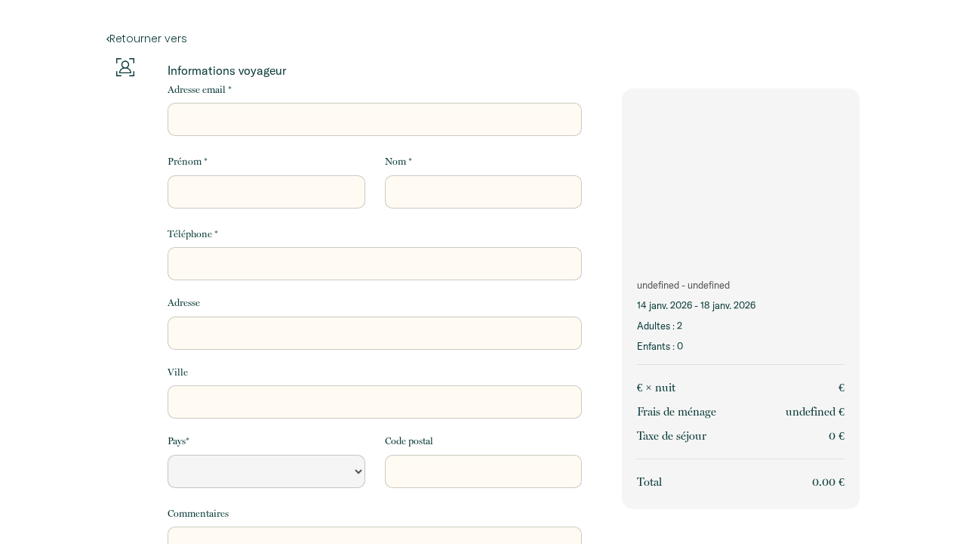
select select "Default select example"
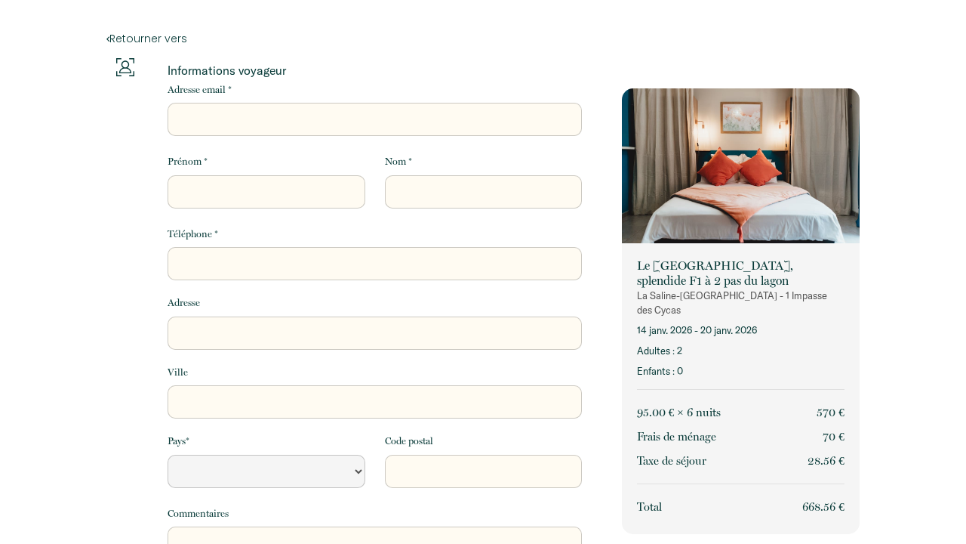
select select "Default select example"
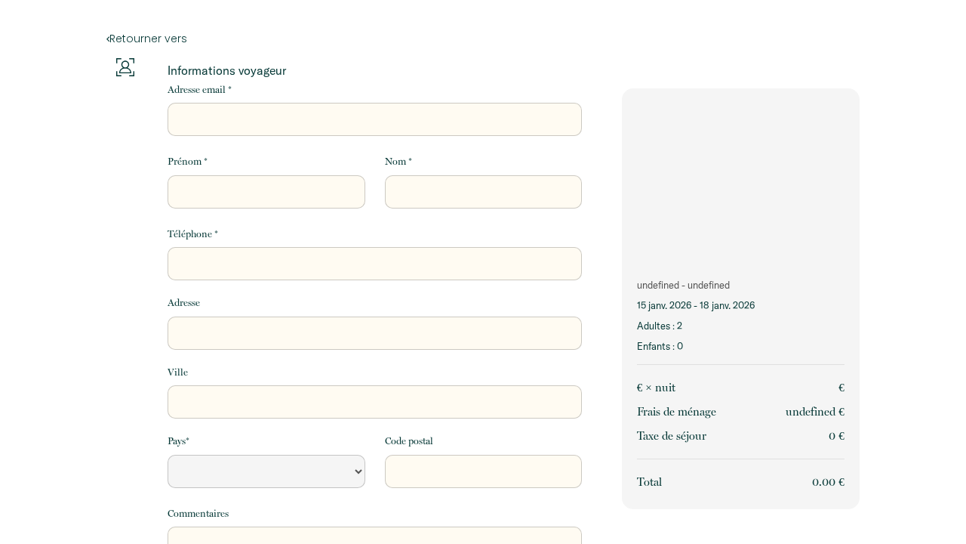
select select "Default select example"
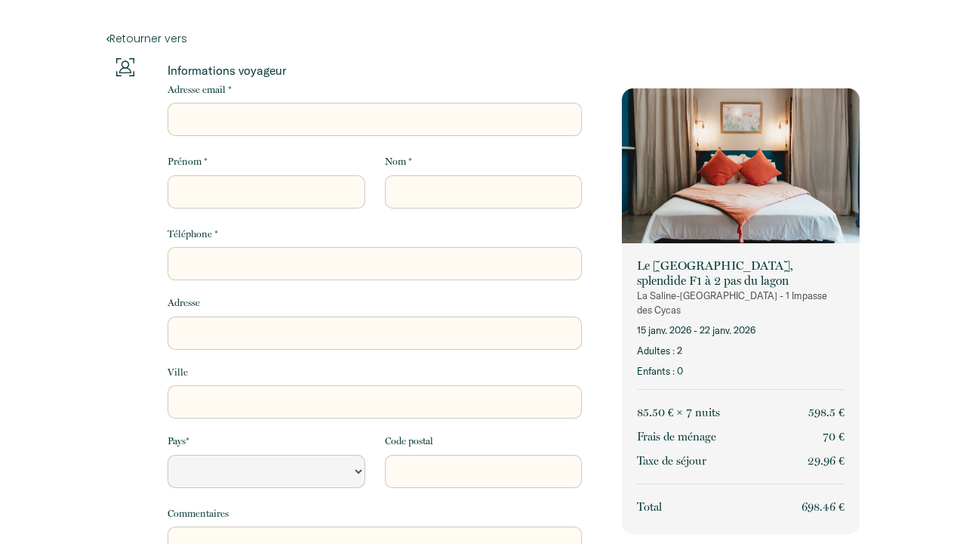
select select "Default select example"
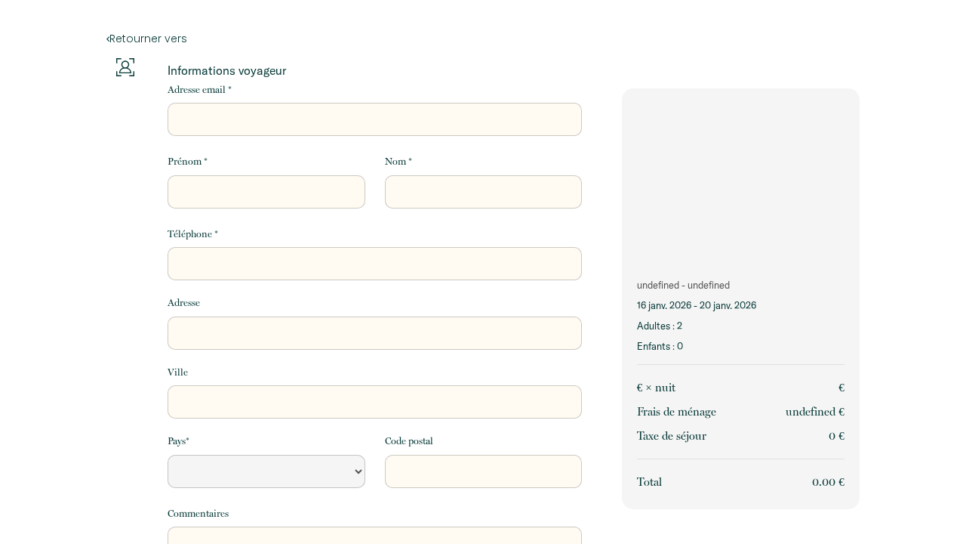
select select "Default select example"
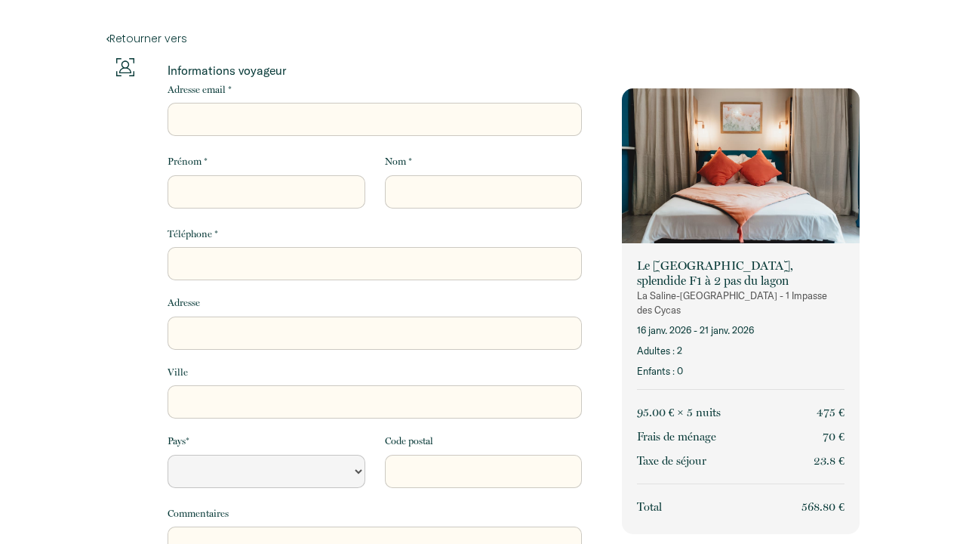
select select "Default select example"
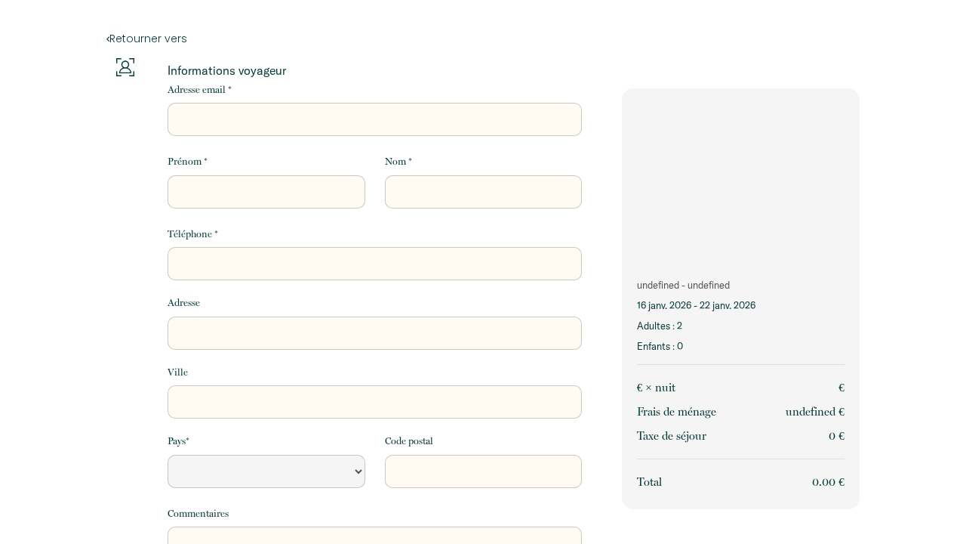
select select "Default select example"
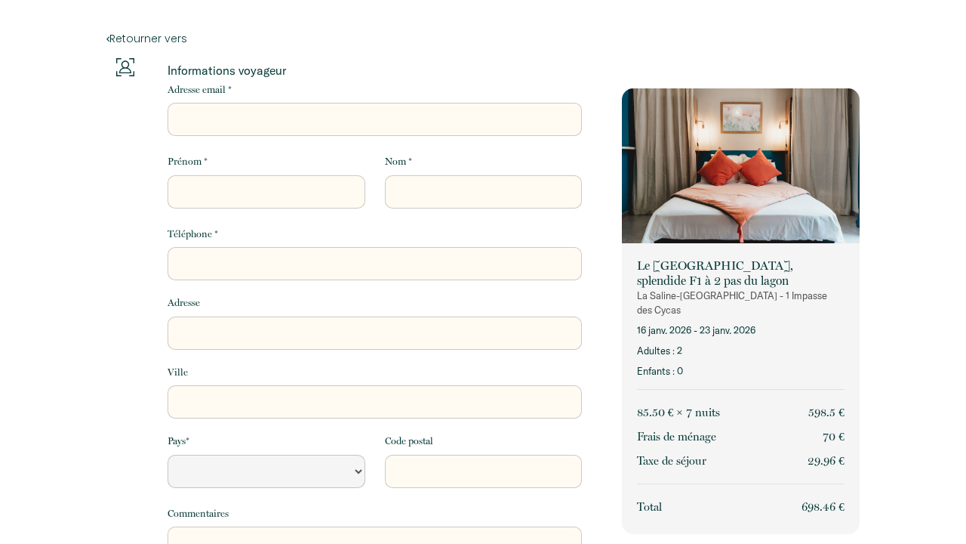
select select "Default select example"
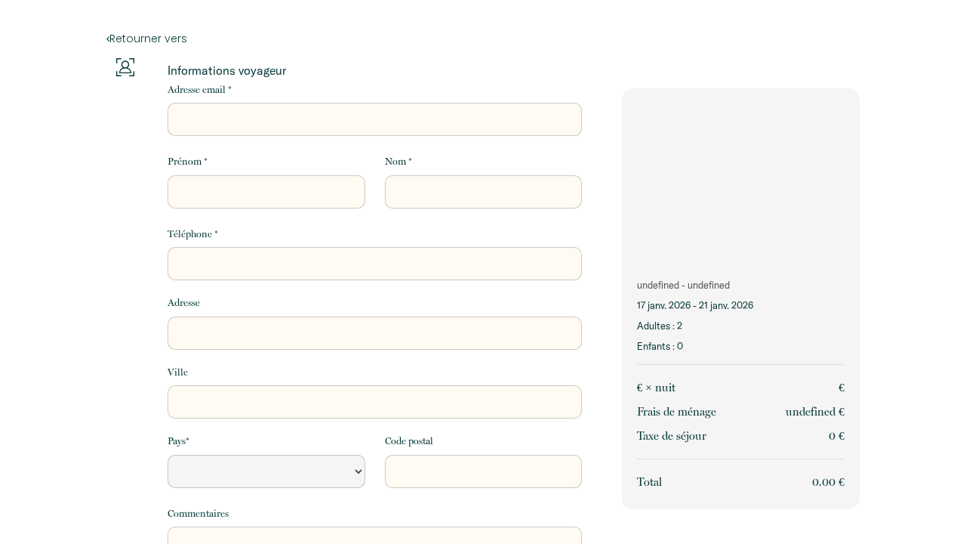
select select "Default select example"
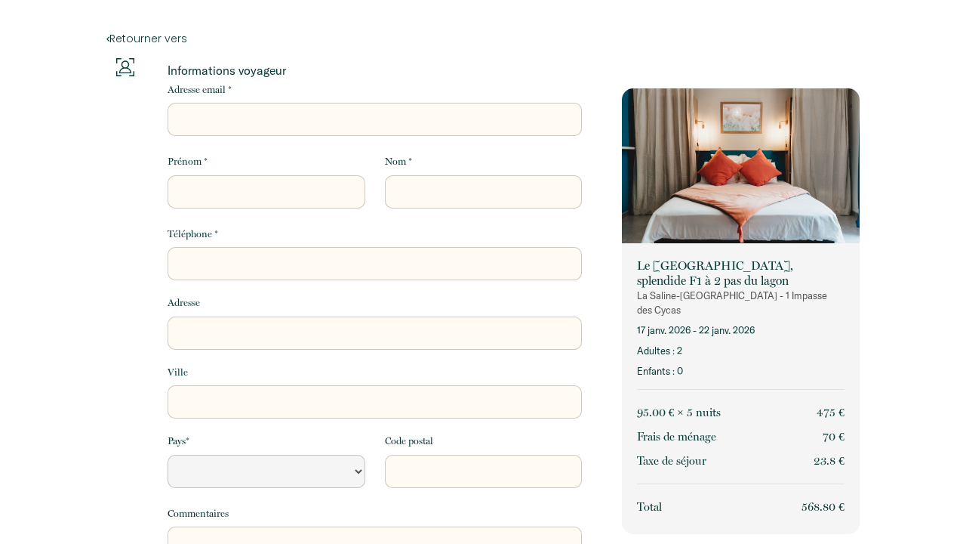
select select "Default select example"
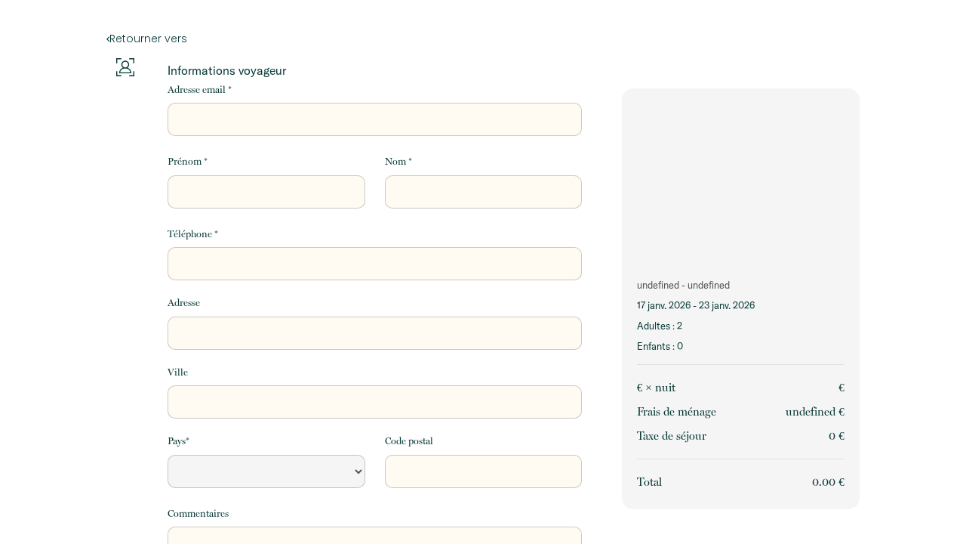
select select "Default select example"
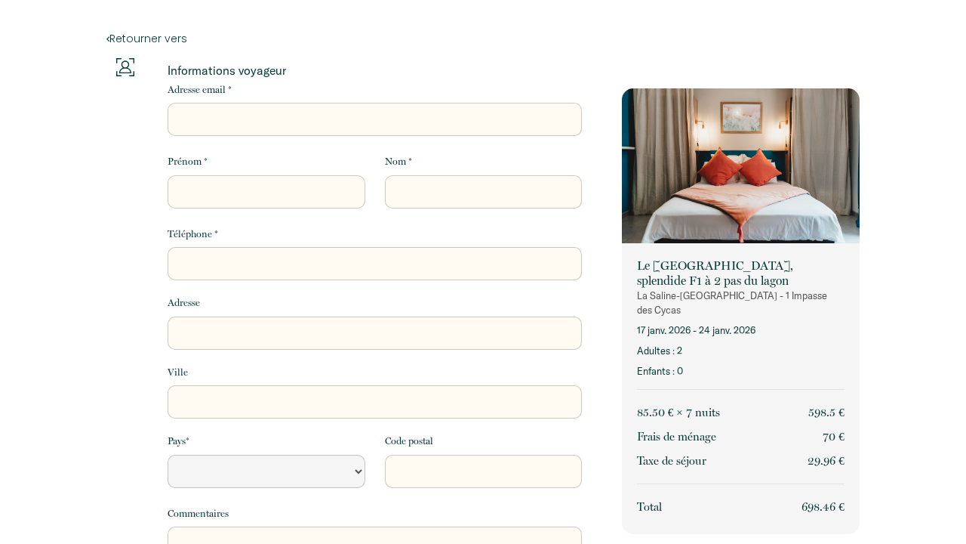
select select "Default select example"
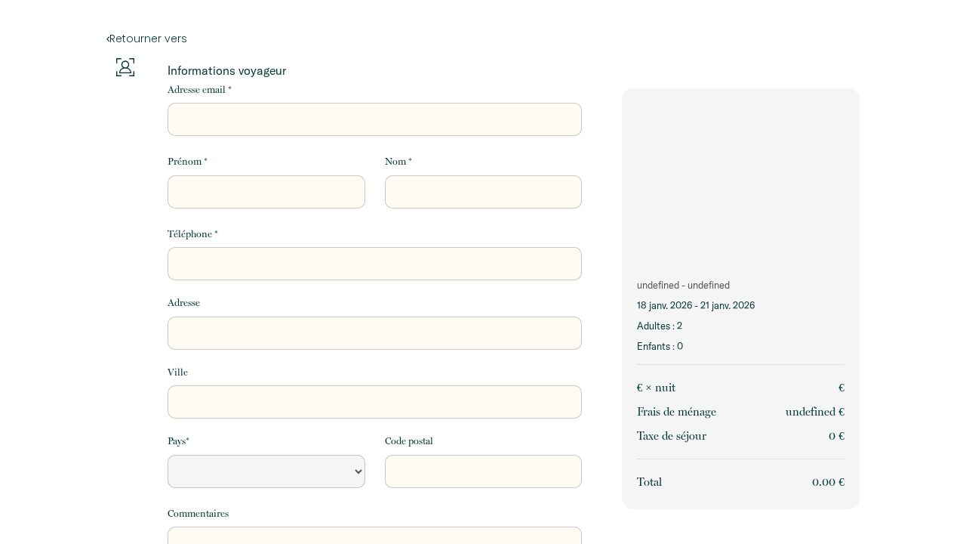
select select "Default select example"
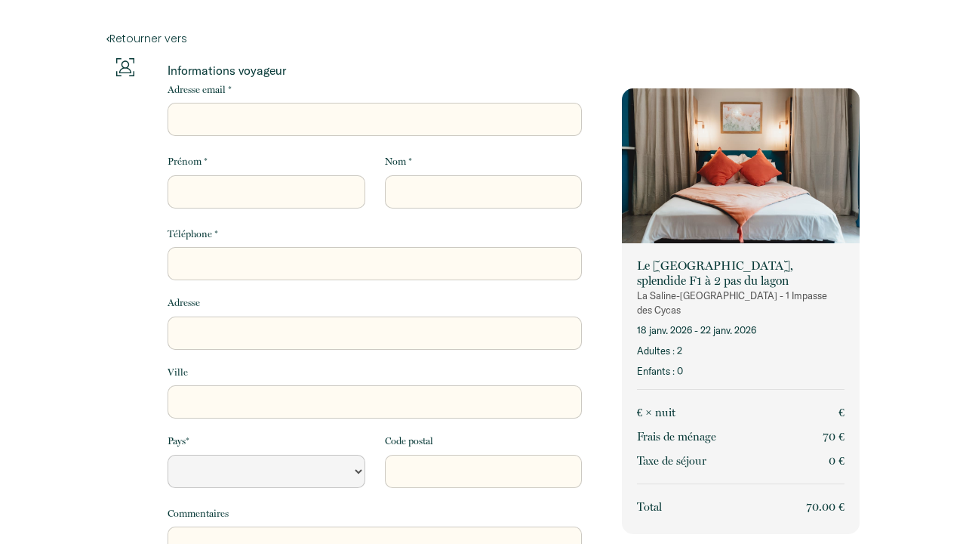
select select "Default select example"
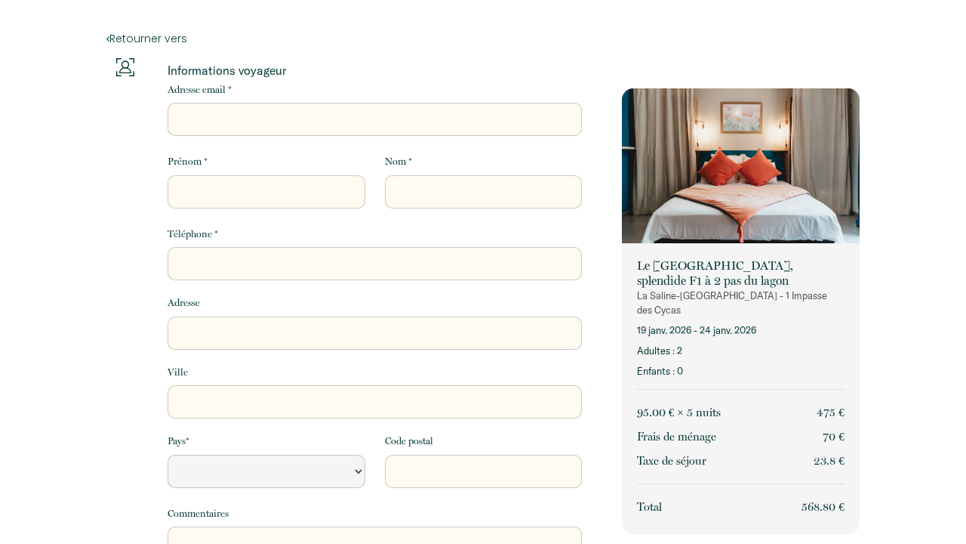
select select "Default select example"
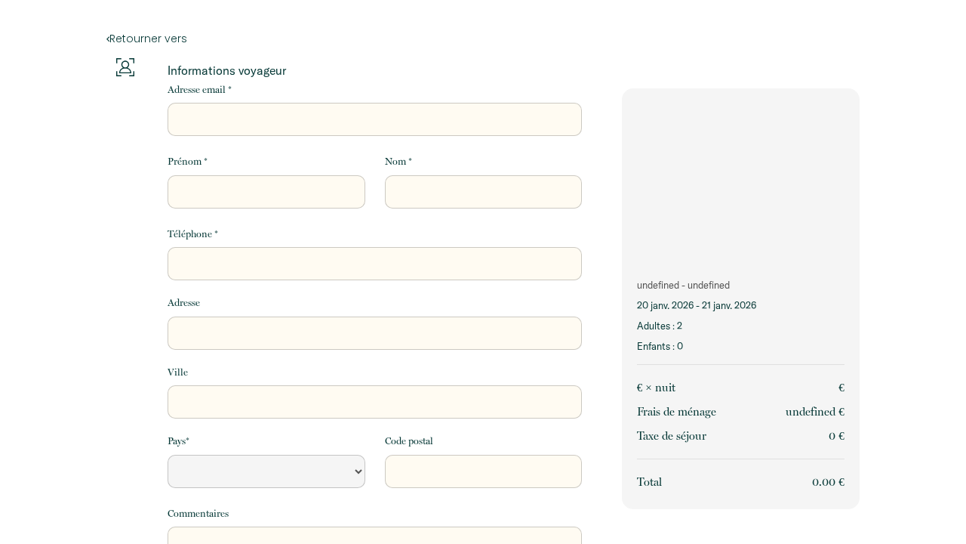
select select "Default select example"
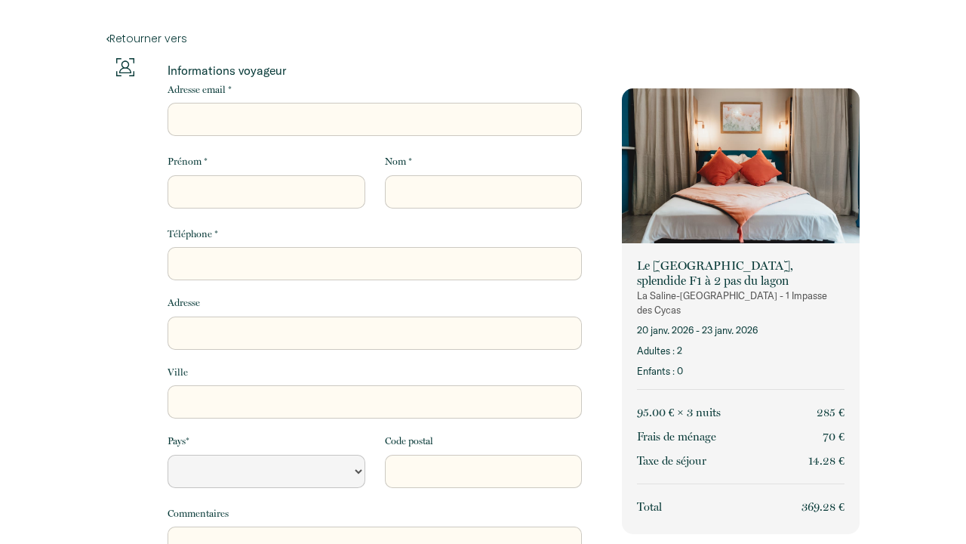
select select "Default select example"
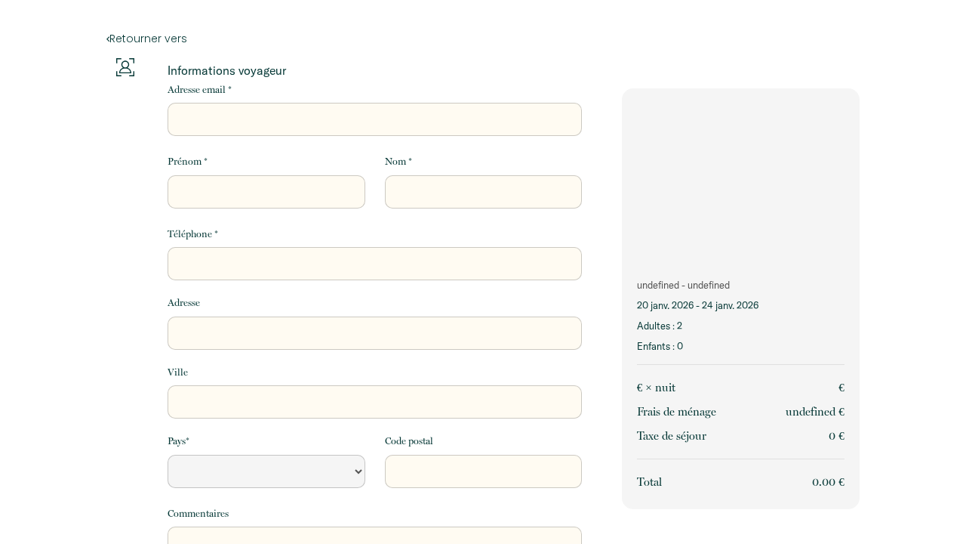
select select "Default select example"
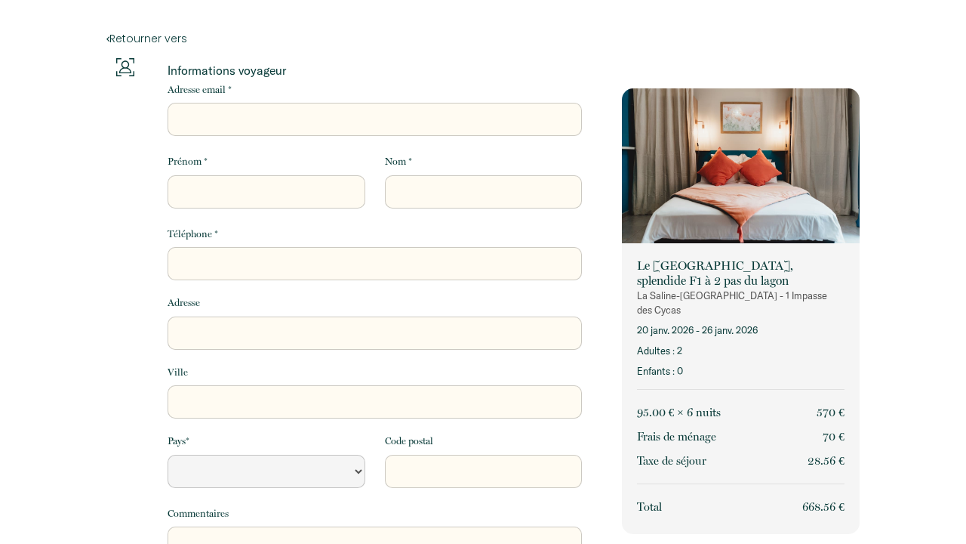
select select "Default select example"
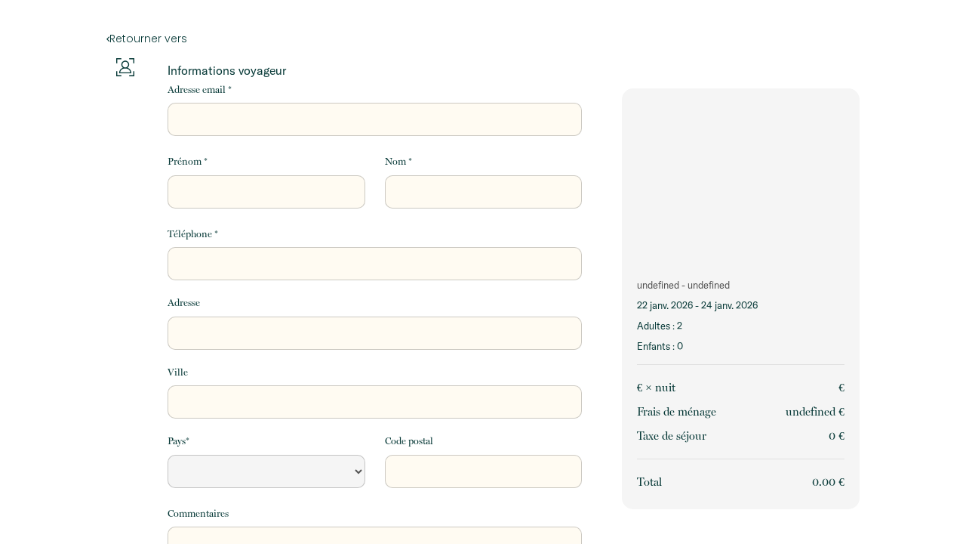
select select "Default select example"
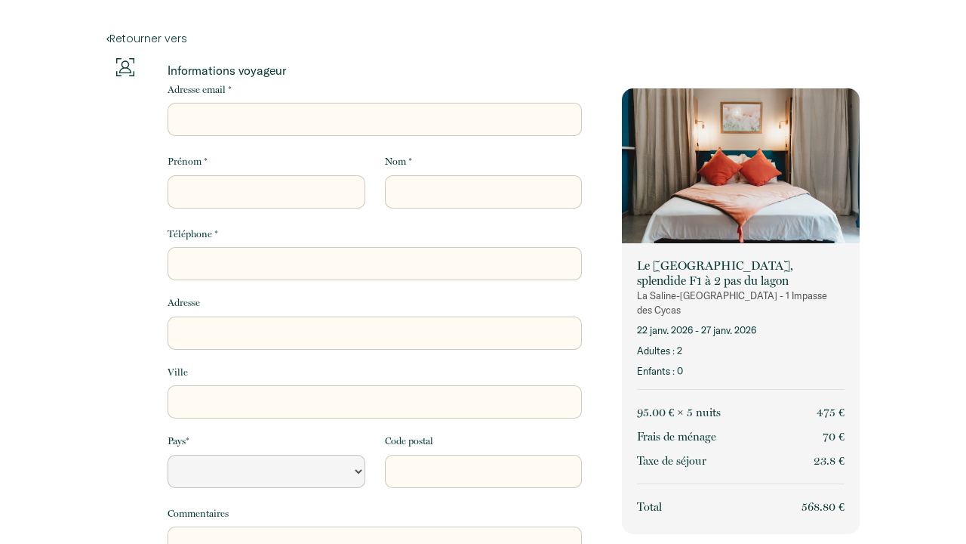
select select "Default select example"
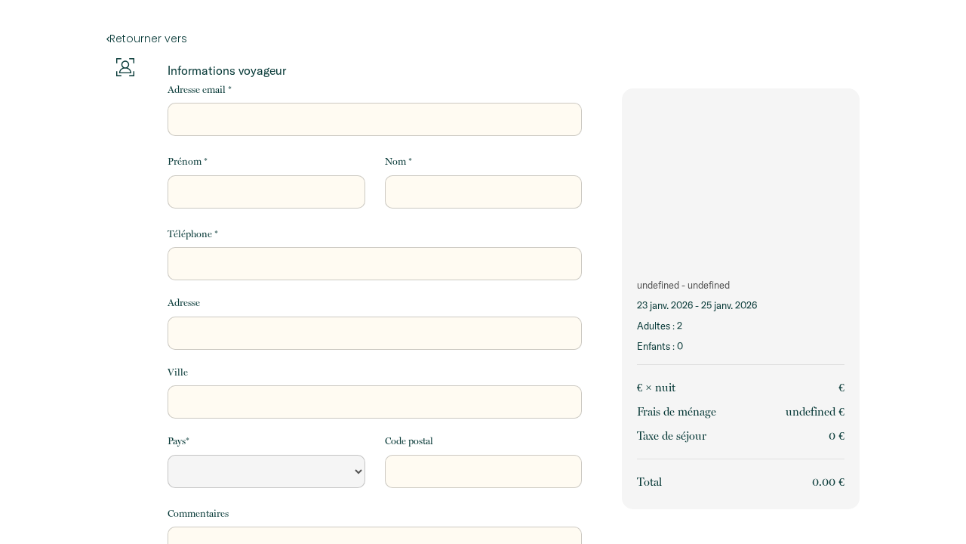
select select "Default select example"
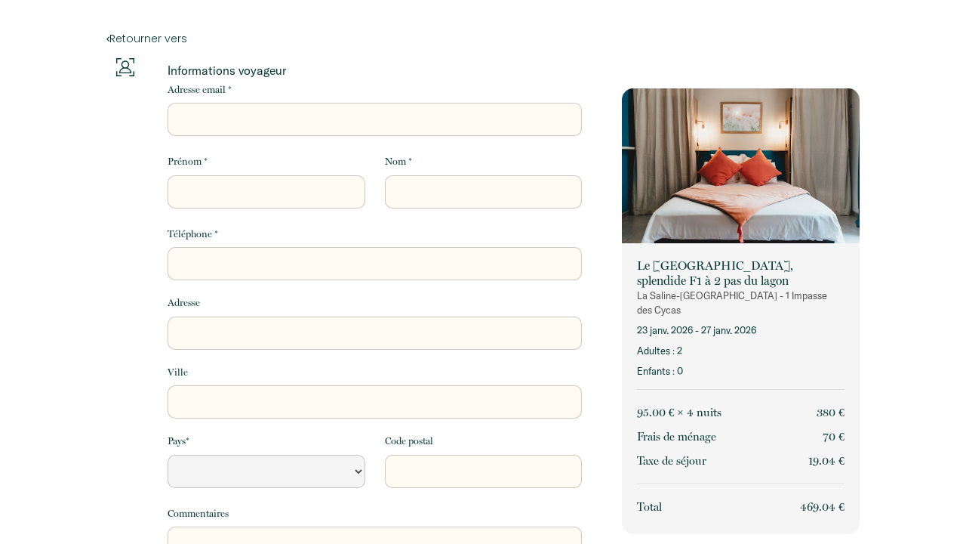
select select "Default select example"
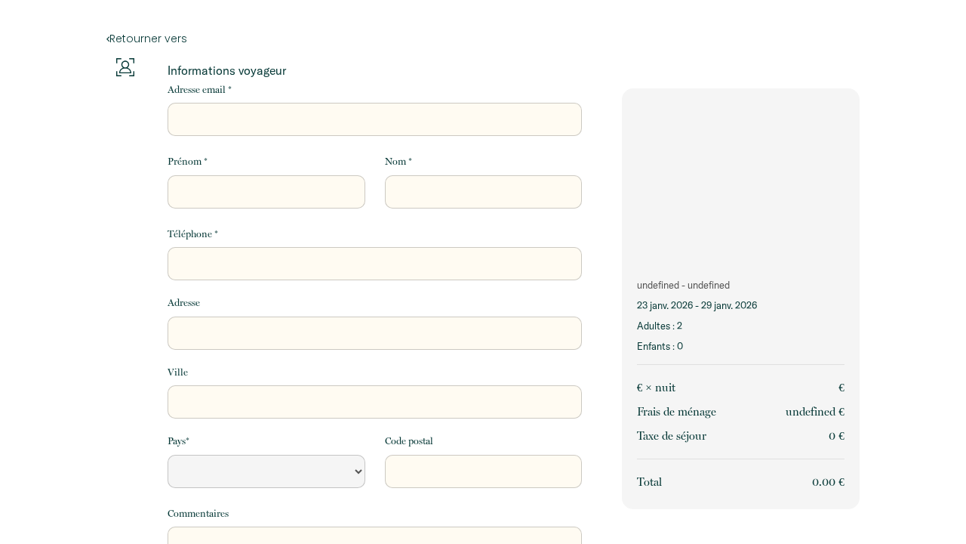
select select "Default select example"
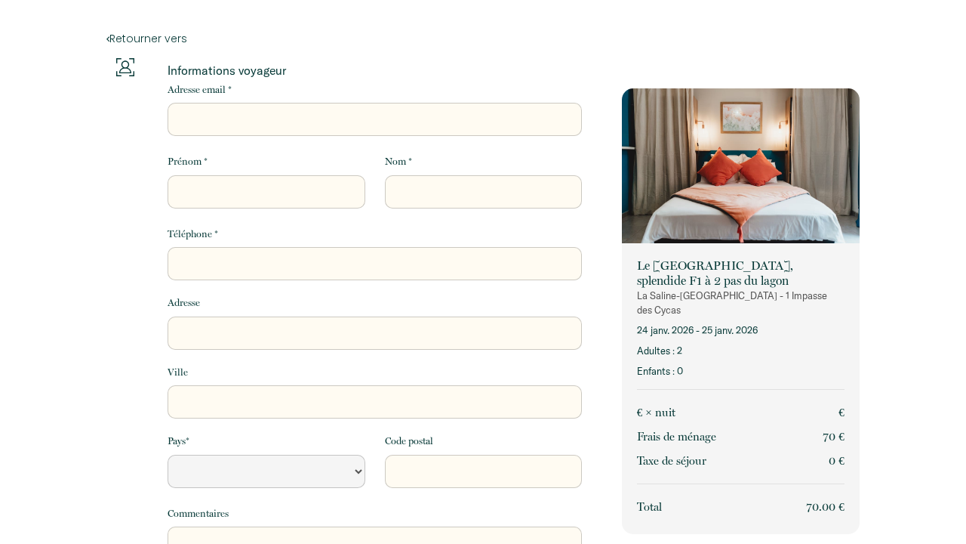
select select "Default select example"
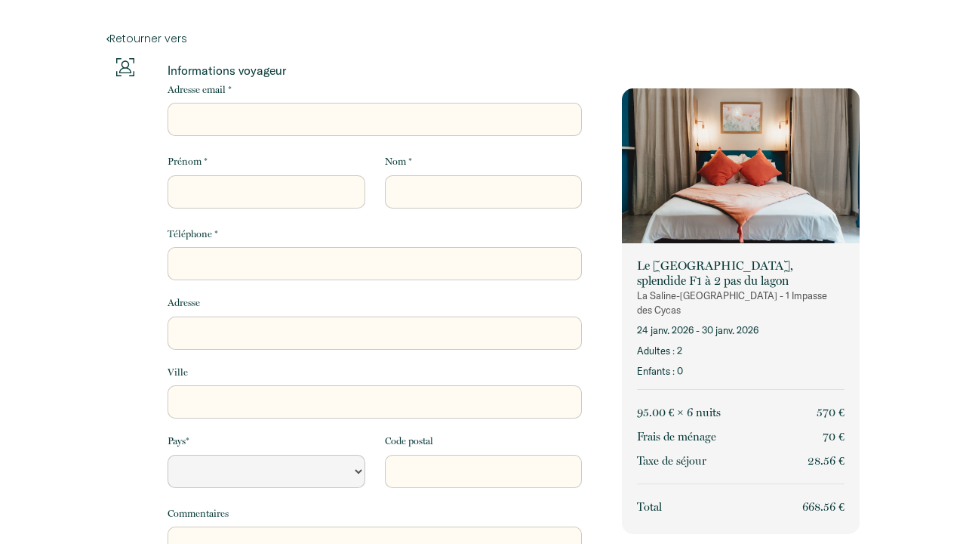
select select "Default select example"
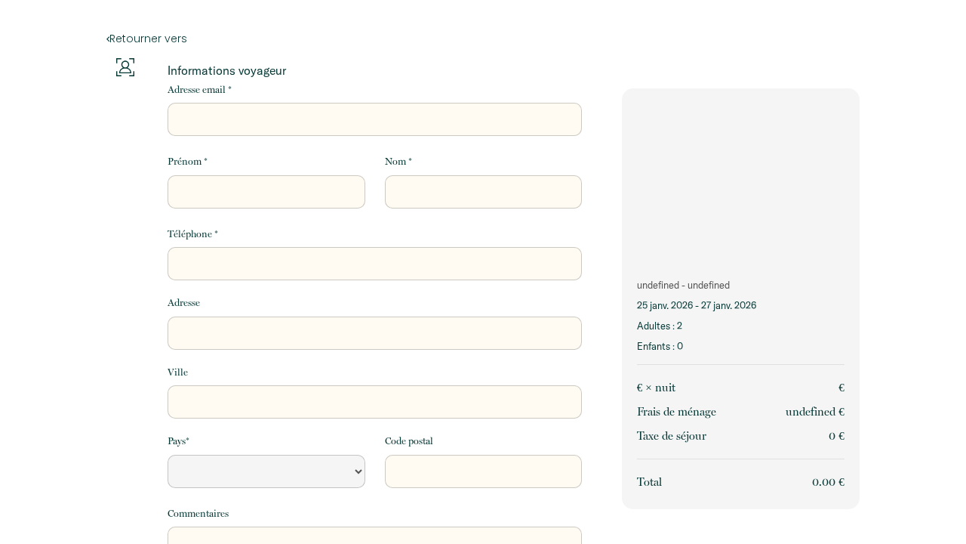
select select "Default select example"
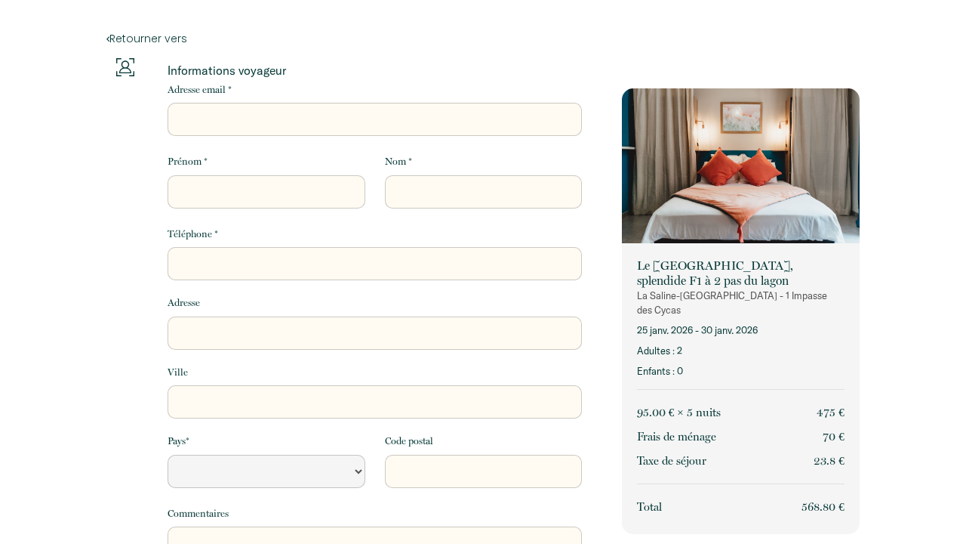
select select "Default select example"
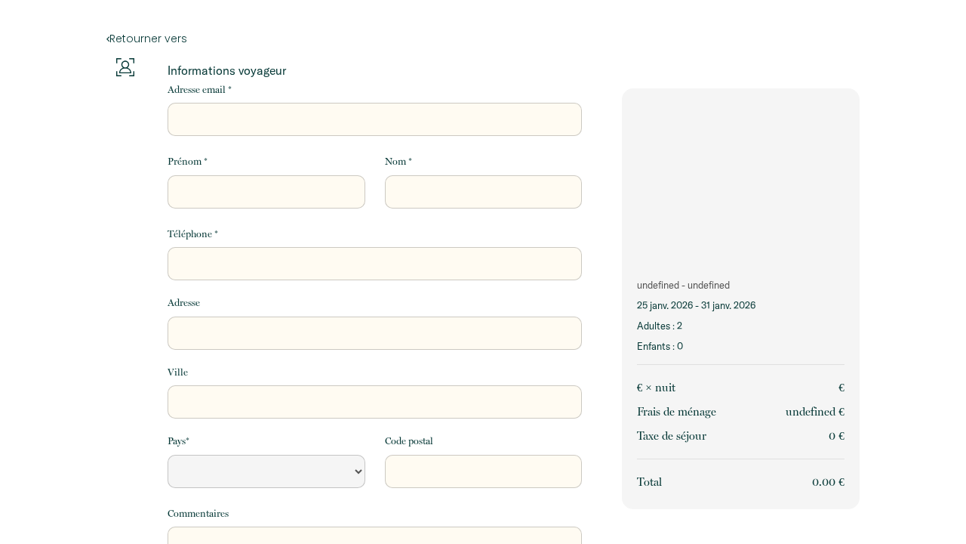
select select "Default select example"
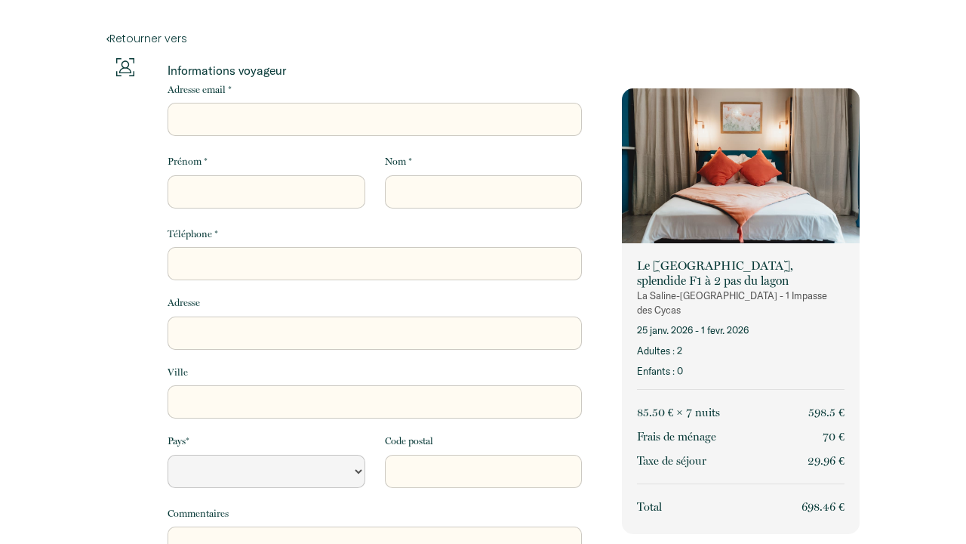
select select "Default select example"
